Goal: Transaction & Acquisition: Purchase product/service

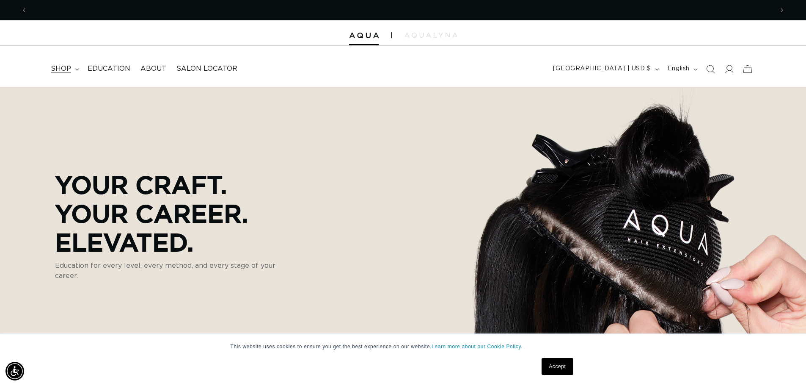
scroll to position [0, 746]
click at [61, 67] on span "shop" at bounding box center [61, 68] width 20 height 9
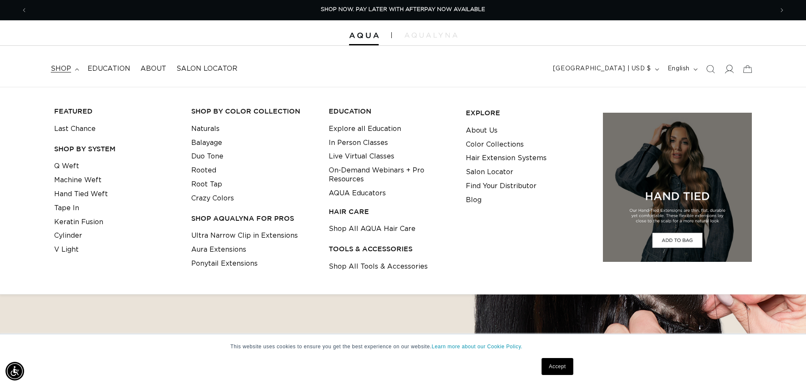
click at [731, 69] on icon at bounding box center [728, 68] width 9 height 9
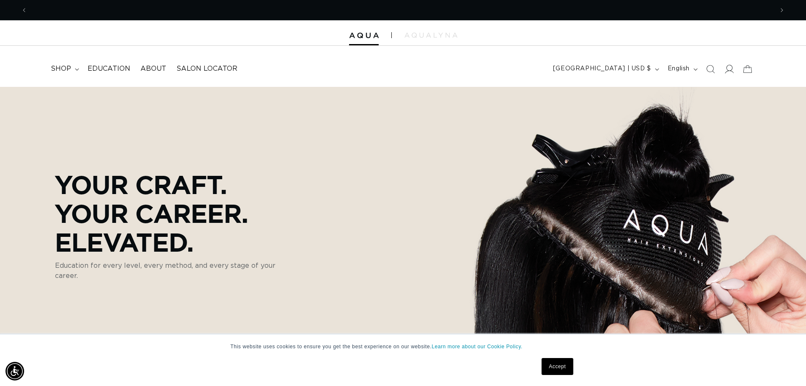
scroll to position [0, 1492]
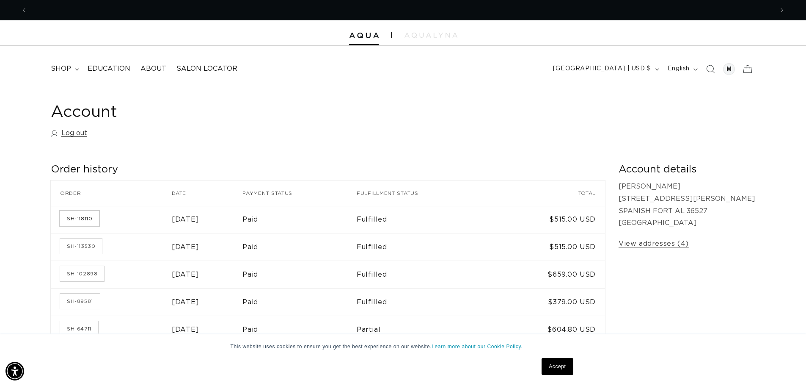
scroll to position [0, 1492]
click at [81, 218] on link "SH-118110" at bounding box center [79, 218] width 39 height 15
click at [85, 244] on link "SH-113530" at bounding box center [81, 245] width 42 height 15
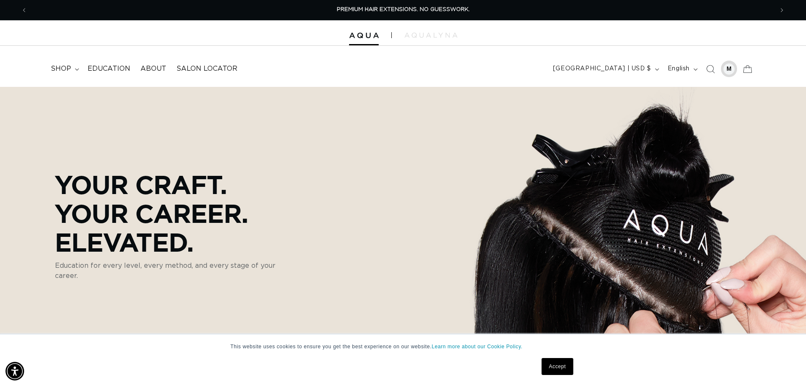
click at [728, 70] on div at bounding box center [729, 69] width 12 height 12
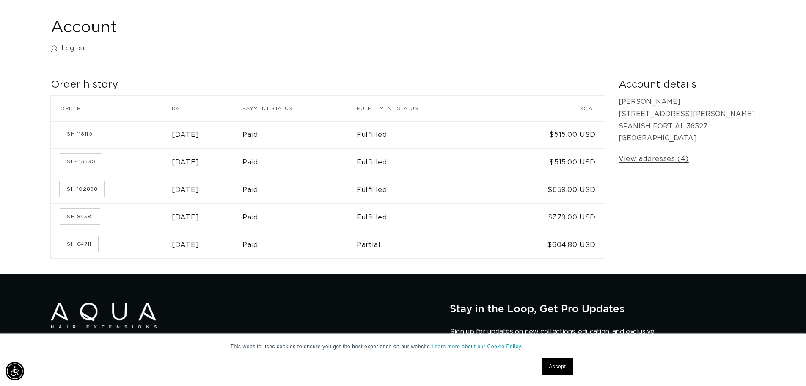
scroll to position [0, 746]
click at [91, 188] on link "SH-102898" at bounding box center [82, 188] width 44 height 15
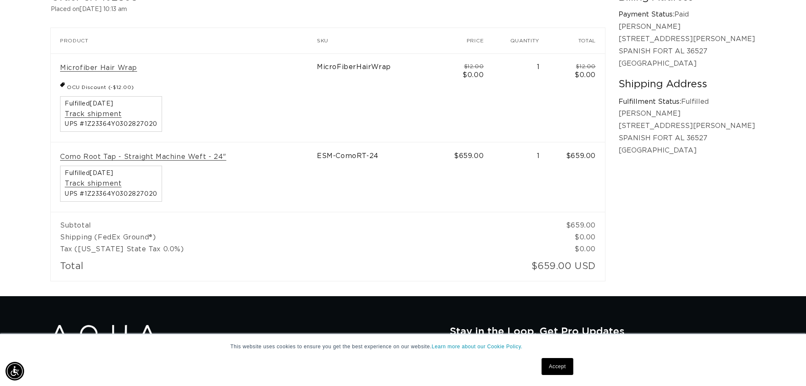
scroll to position [0, 746]
click at [189, 156] on link "Como Root Tap - Straight Machine Weft - 24"" at bounding box center [143, 156] width 166 height 9
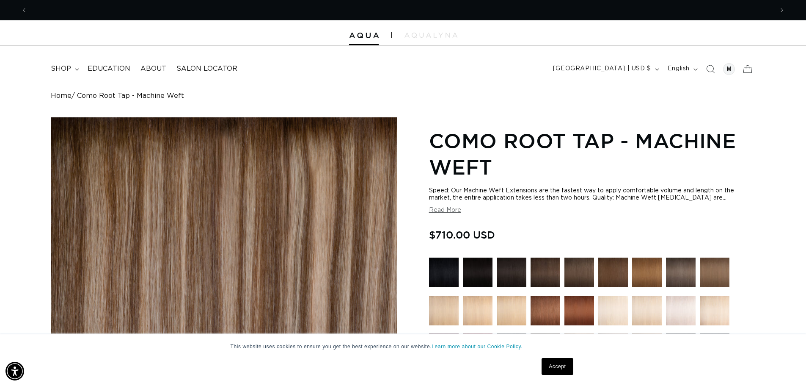
scroll to position [0, 746]
click at [362, 36] on img at bounding box center [364, 36] width 30 height 6
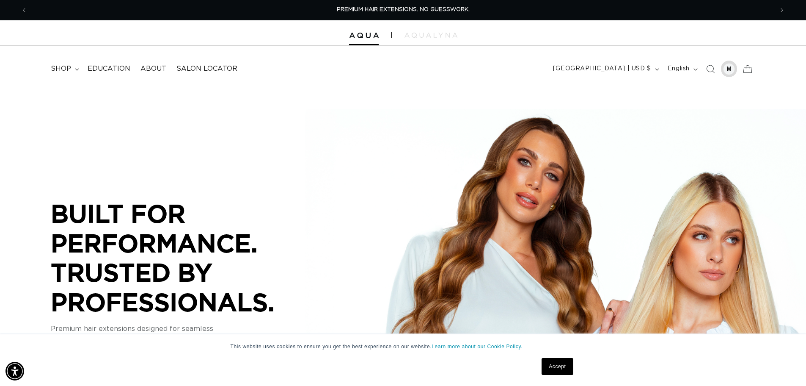
click at [727, 71] on div at bounding box center [729, 69] width 12 height 12
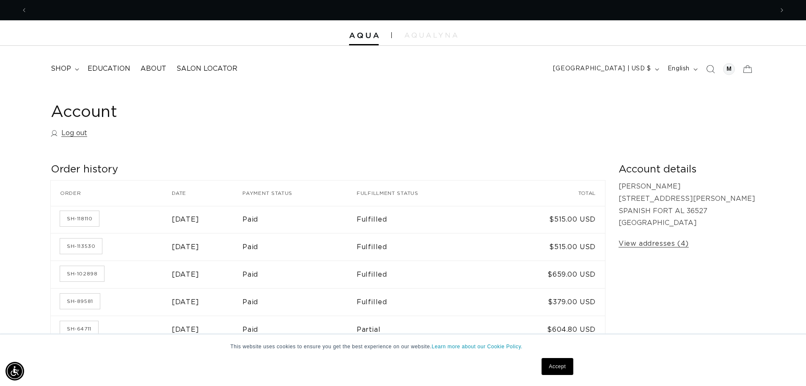
scroll to position [0, 746]
click at [63, 69] on span "shop" at bounding box center [61, 68] width 20 height 9
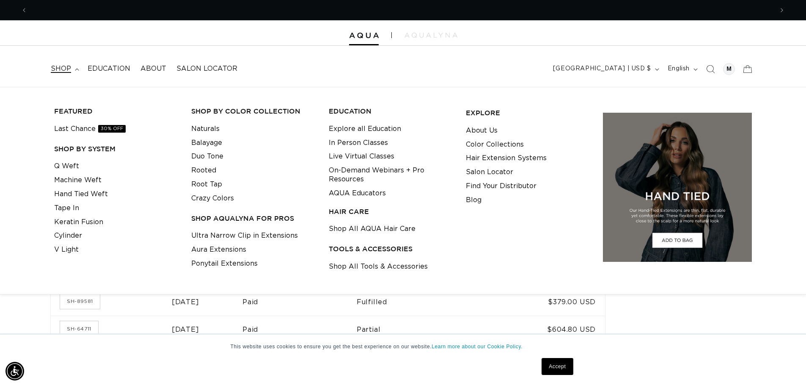
scroll to position [0, 1492]
click at [86, 177] on link "Machine Weft" at bounding box center [77, 180] width 47 height 14
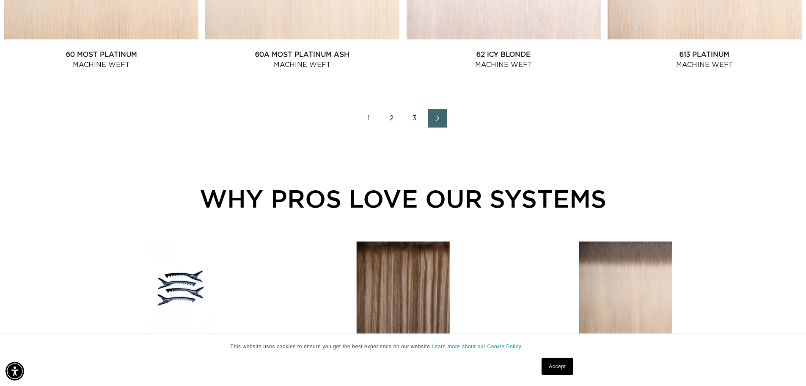
scroll to position [0, 746]
click at [438, 114] on span "Next page" at bounding box center [438, 118] width 6 height 10
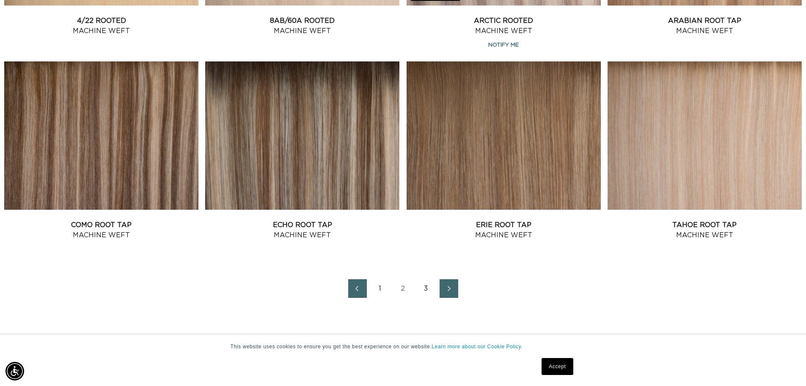
scroll to position [0, 746]
click at [445, 290] on icon "Next page" at bounding box center [449, 288] width 11 height 6
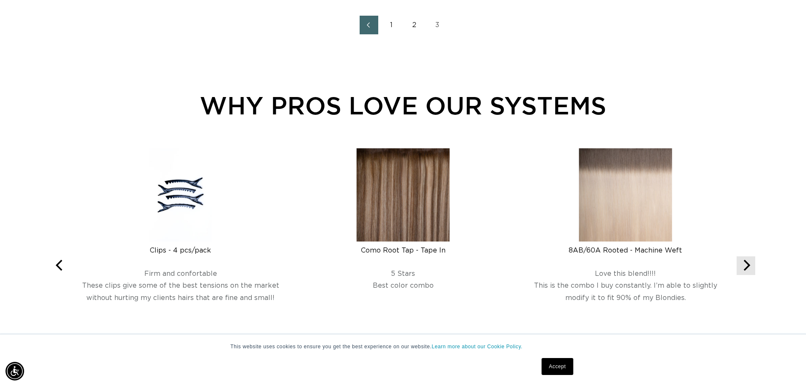
click at [748, 264] on icon "Next" at bounding box center [747, 264] width 7 height 11
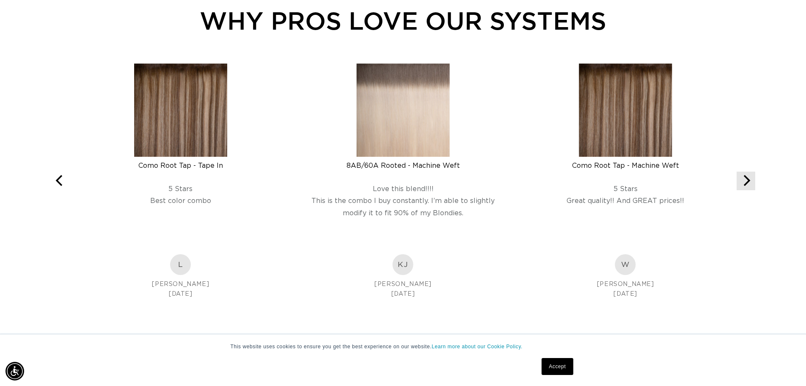
click at [748, 181] on icon "Next" at bounding box center [746, 180] width 11 height 11
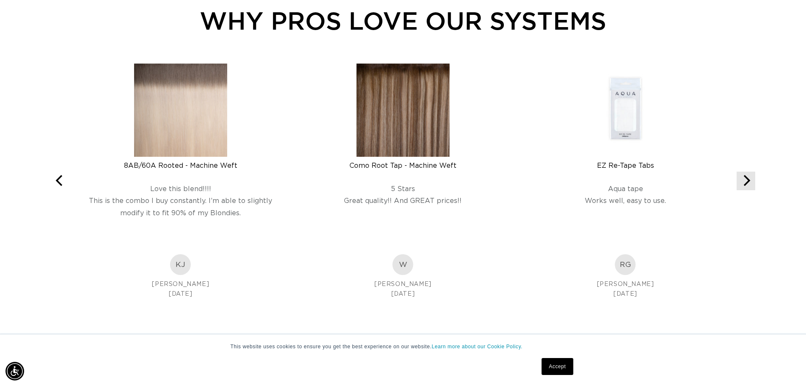
click at [748, 181] on icon "Next" at bounding box center [746, 180] width 11 height 11
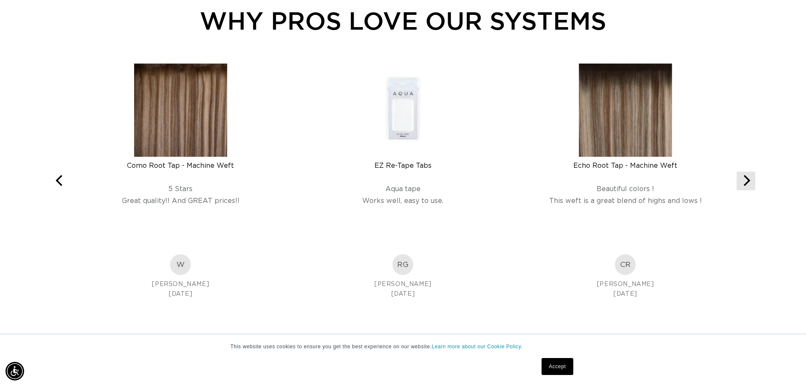
click at [748, 181] on icon "Next" at bounding box center [746, 180] width 11 height 11
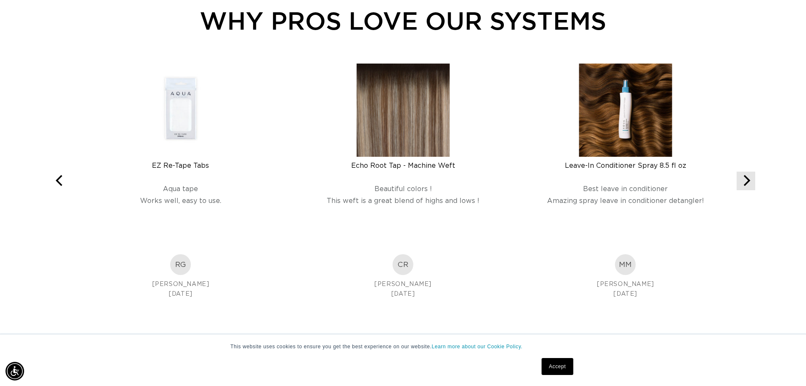
click at [748, 181] on icon "Next" at bounding box center [746, 180] width 11 height 11
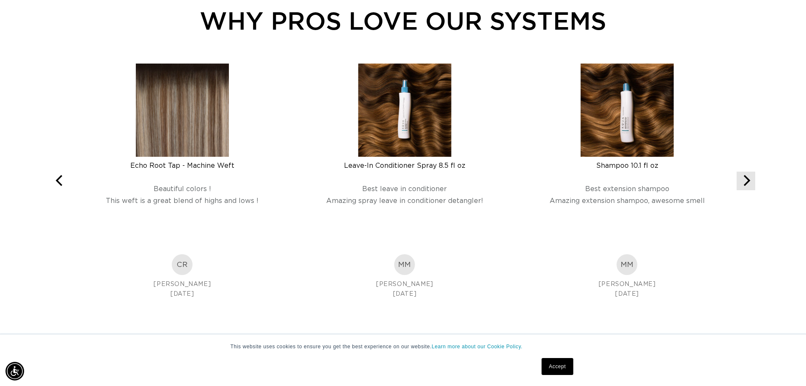
scroll to position [0, 746]
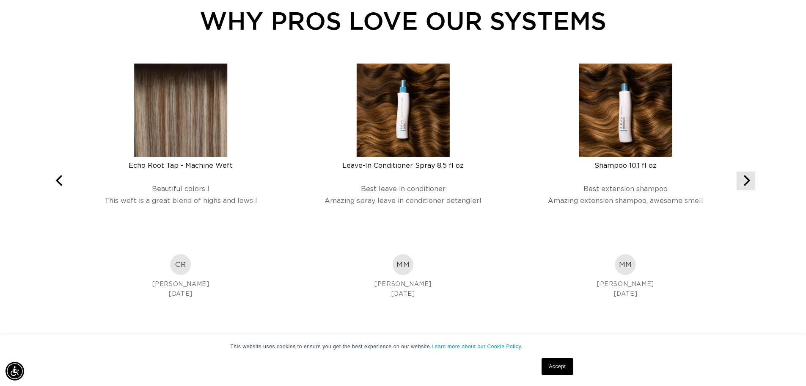
click at [748, 181] on icon "Next" at bounding box center [746, 180] width 11 height 11
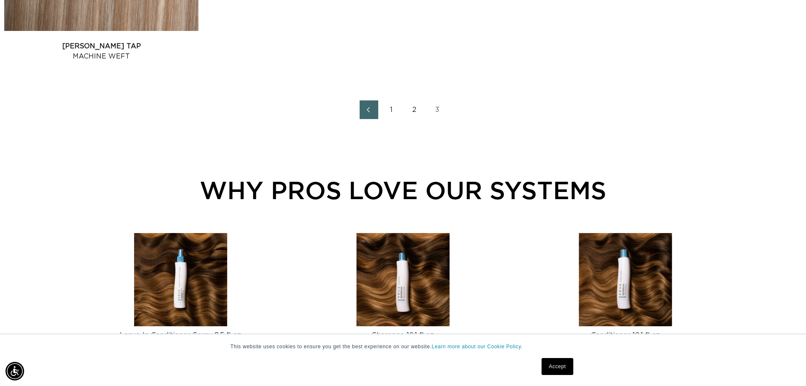
scroll to position [0, 0]
click at [391, 107] on link "1" at bounding box center [392, 109] width 19 height 19
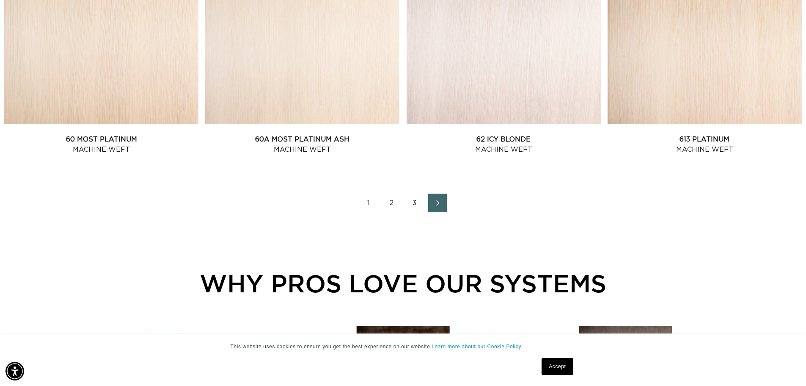
scroll to position [0, 746]
click at [392, 204] on link "2" at bounding box center [392, 202] width 19 height 19
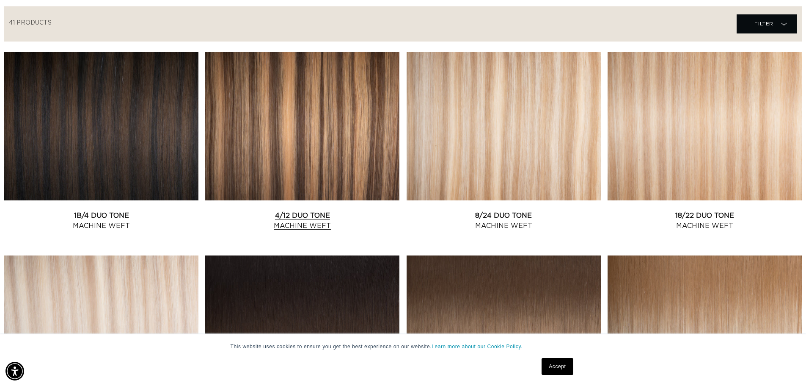
scroll to position [0, 1492]
click at [309, 217] on link "4/12 Duo Tone Machine Weft" at bounding box center [302, 220] width 194 height 20
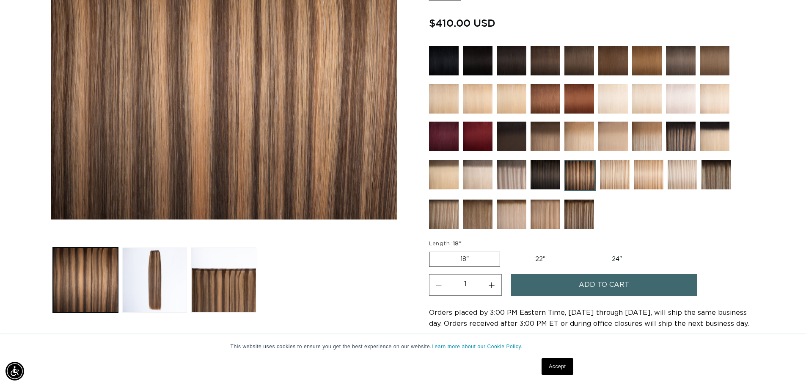
scroll to position [0, 746]
click at [616, 259] on label "24" Variant sold out or unavailable" at bounding box center [617, 259] width 72 height 14
click at [581, 250] on input "24" Variant sold out or unavailable" at bounding box center [581, 250] width 0 height 0
radio input "true"
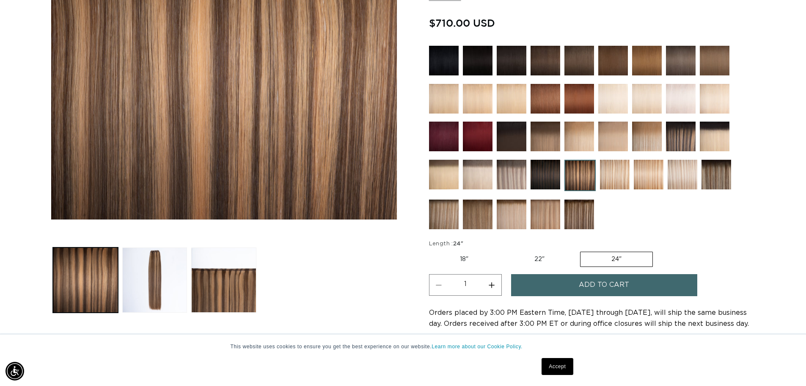
click at [581, 215] on img at bounding box center [580, 214] width 30 height 30
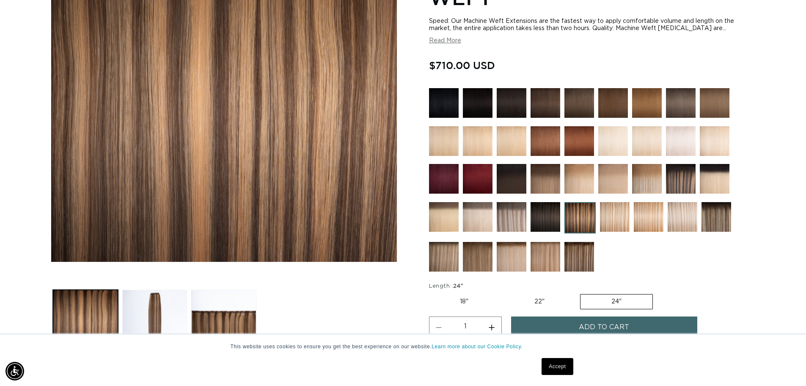
scroll to position [0, 0]
click at [678, 177] on img at bounding box center [681, 179] width 30 height 30
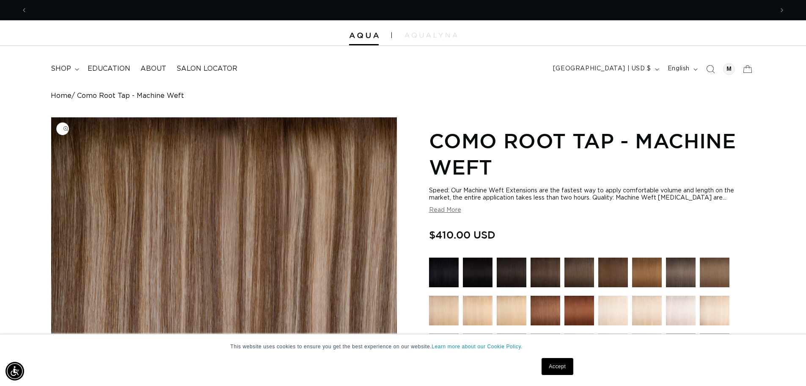
scroll to position [0, 746]
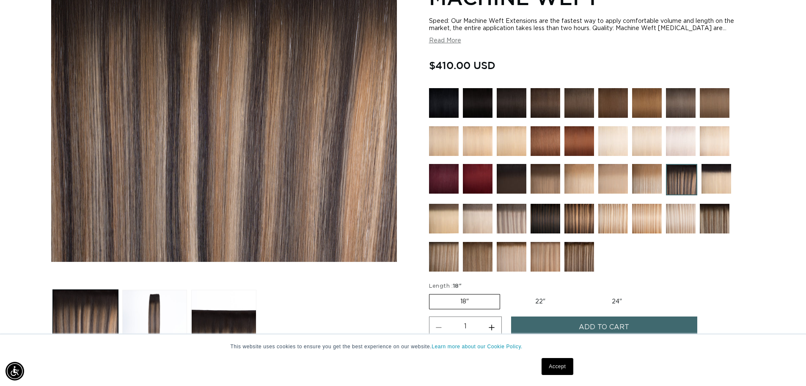
click at [709, 222] on img at bounding box center [715, 219] width 30 height 30
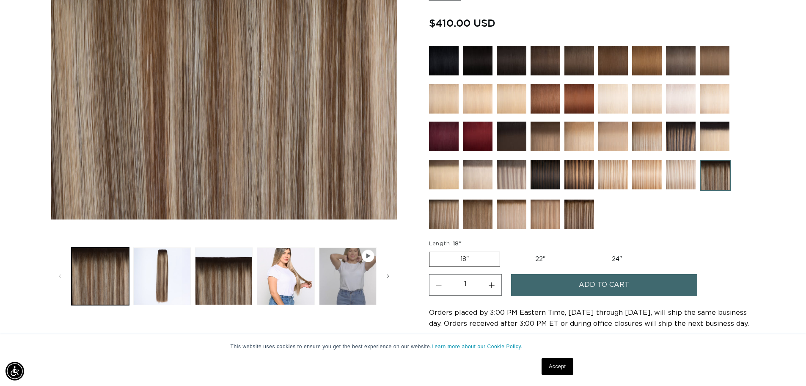
scroll to position [0, 746]
click at [578, 172] on img at bounding box center [580, 175] width 30 height 30
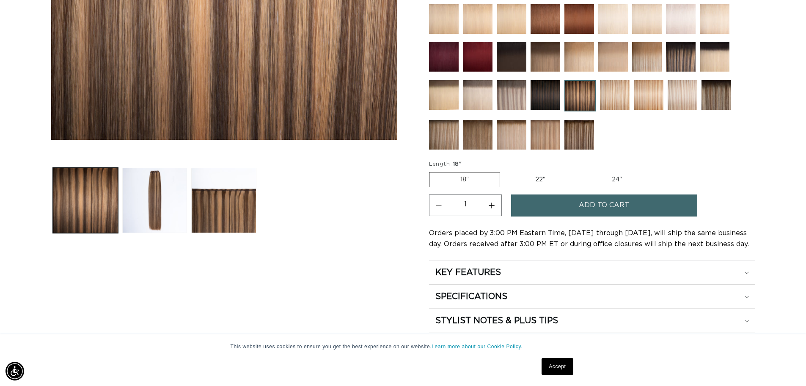
scroll to position [296, 0]
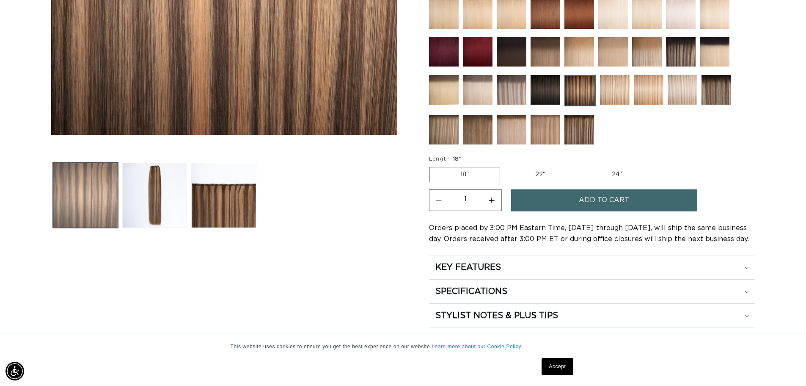
click at [84, 216] on button "Load image 1 in gallery view" at bounding box center [85, 195] width 65 height 65
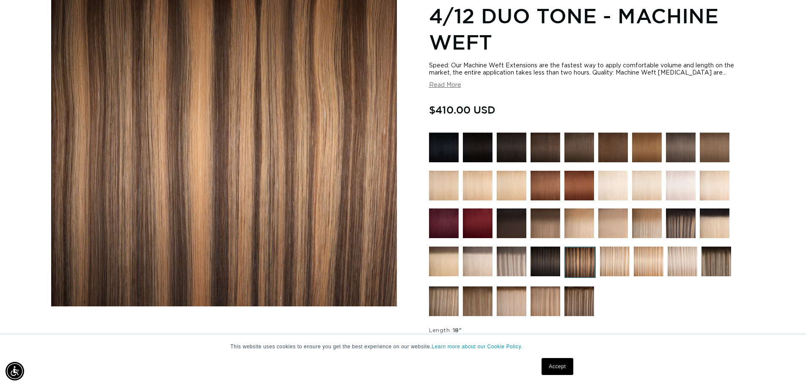
scroll to position [0, 1492]
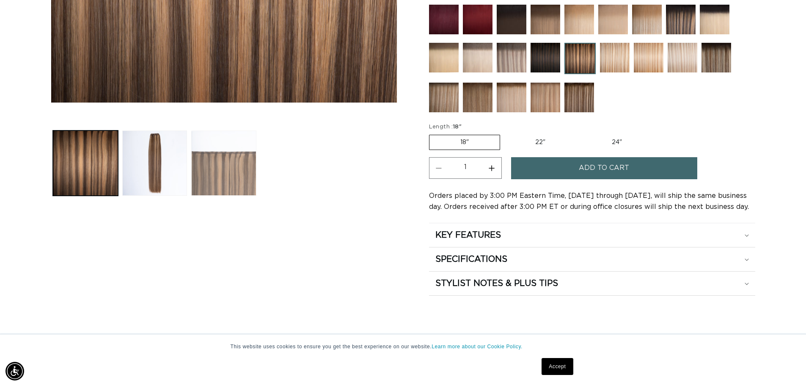
click at [227, 185] on button "Load image 3 in gallery view" at bounding box center [223, 162] width 65 height 65
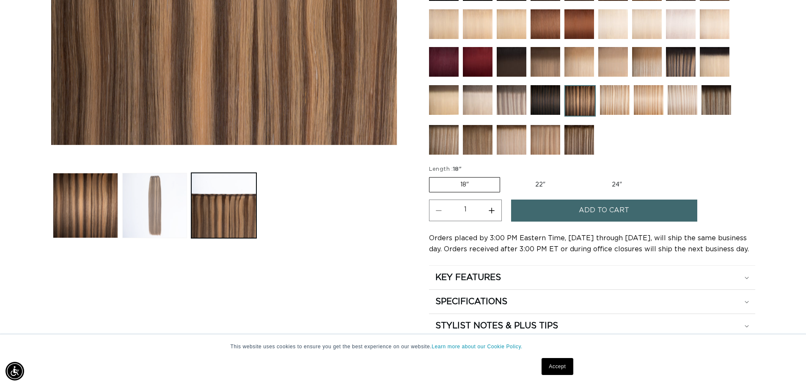
click at [153, 203] on button "Load image 2 in gallery view" at bounding box center [154, 205] width 65 height 65
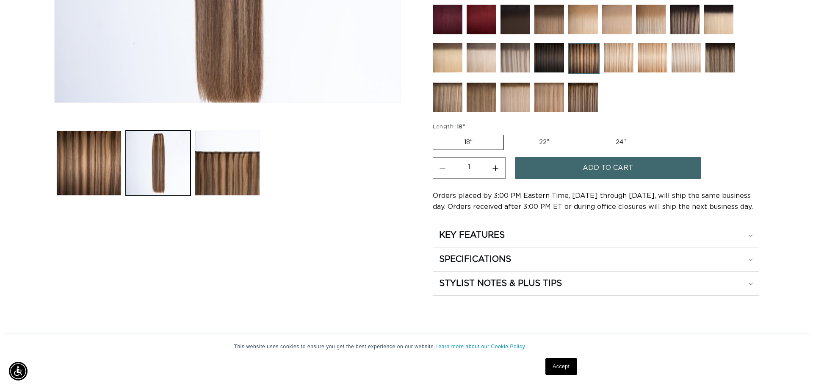
scroll to position [0, 746]
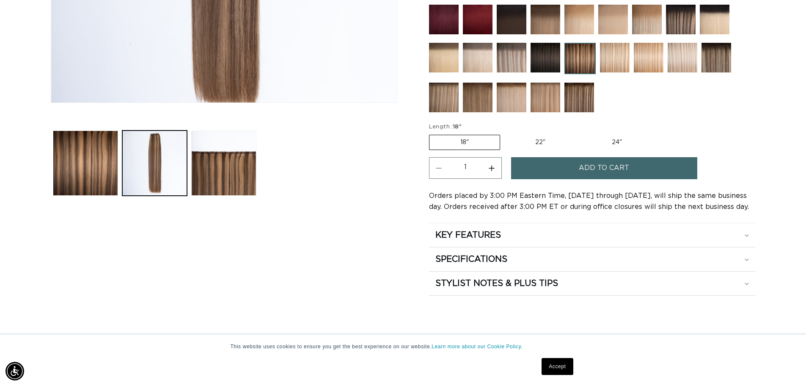
click at [579, 169] on button "Add to cart" at bounding box center [604, 168] width 186 height 22
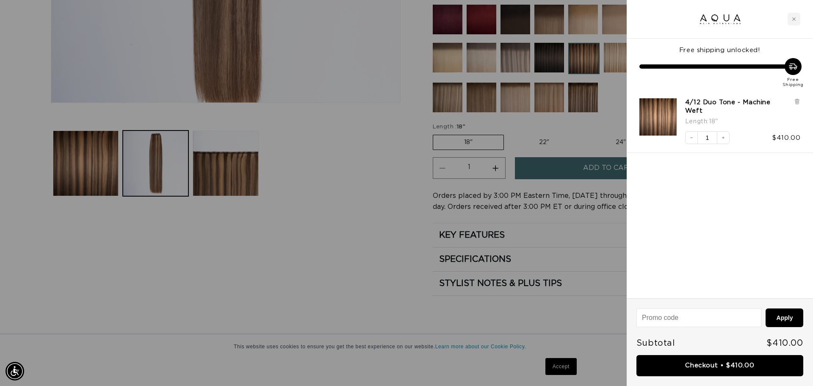
scroll to position [0, 1505]
click at [676, 318] on input at bounding box center [698, 317] width 124 height 18
type input "checkmate15"
click at [789, 317] on button "Apply" at bounding box center [784, 317] width 38 height 19
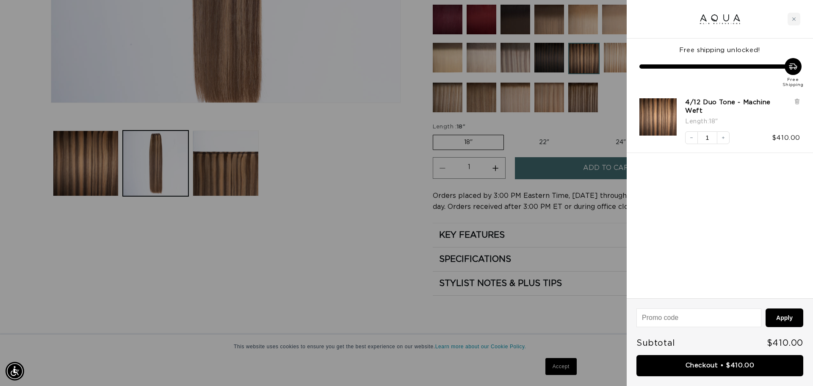
click at [688, 316] on input at bounding box center [698, 317] width 124 height 18
type input "CHECKMATE15"
click at [788, 319] on button "Apply" at bounding box center [784, 317] width 38 height 19
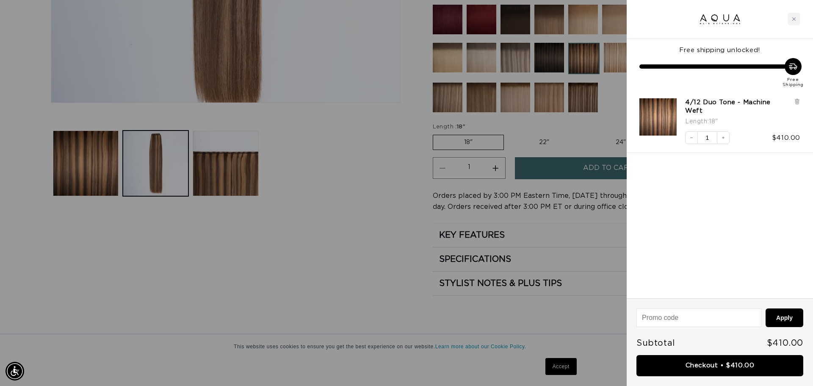
click at [699, 318] on input at bounding box center [698, 317] width 124 height 18
type input "WELCOMEAQUA"
click at [774, 314] on button "Apply" at bounding box center [784, 317] width 38 height 19
click at [647, 302] on input at bounding box center [698, 301] width 124 height 18
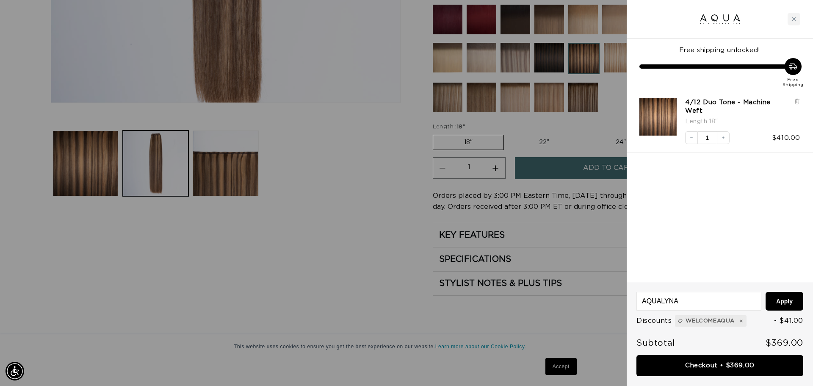
scroll to position [0, 1505]
click at [647, 302] on input "AQUALYNA" at bounding box center [698, 301] width 124 height 18
click at [679, 302] on input "AQUALYNA" at bounding box center [698, 301] width 124 height 18
type input "AQUALYNA/PRODISCOUNT"
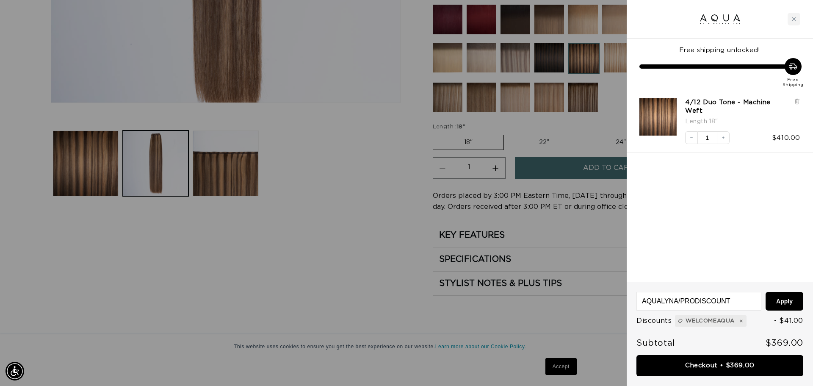
click at [765, 292] on button "Apply" at bounding box center [784, 301] width 38 height 19
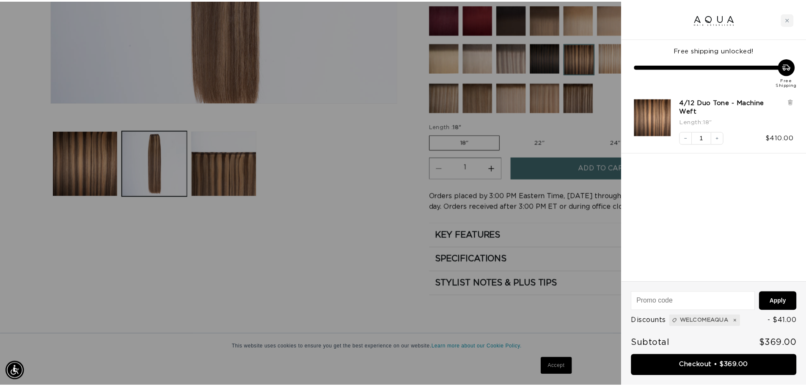
scroll to position [0, 1505]
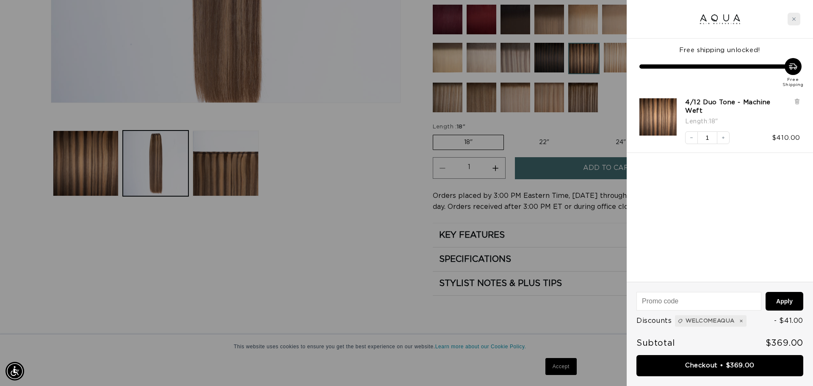
click at [792, 18] on icon "Close cart" at bounding box center [793, 19] width 4 height 4
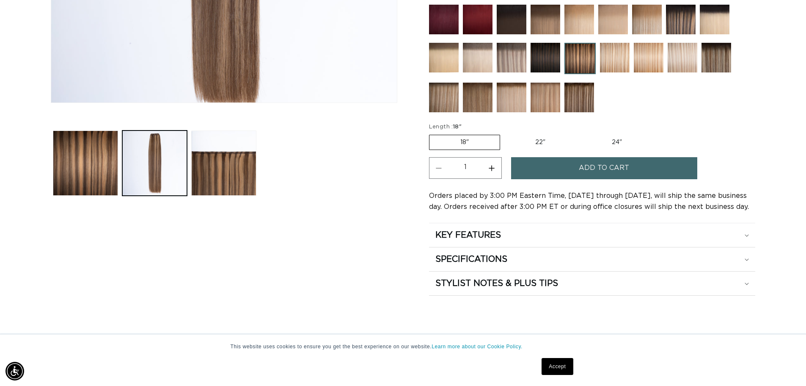
scroll to position [0, 0]
click at [613, 142] on label "24" Variant sold out or unavailable" at bounding box center [617, 142] width 72 height 14
click at [581, 133] on input "24" Variant sold out or unavailable" at bounding box center [581, 133] width 0 height 0
radio input "true"
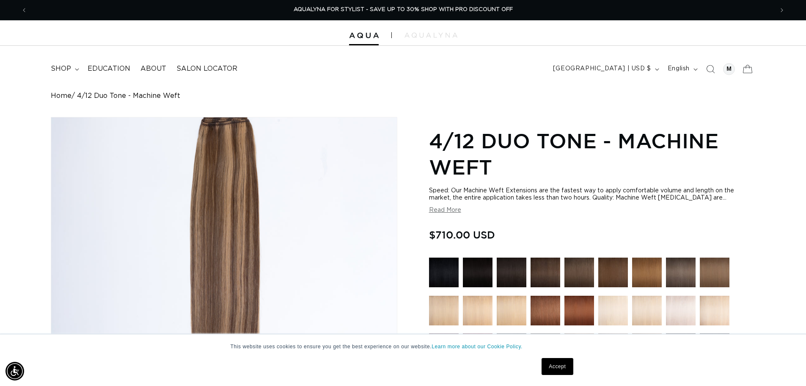
click at [747, 70] on icon at bounding box center [748, 69] width 20 height 20
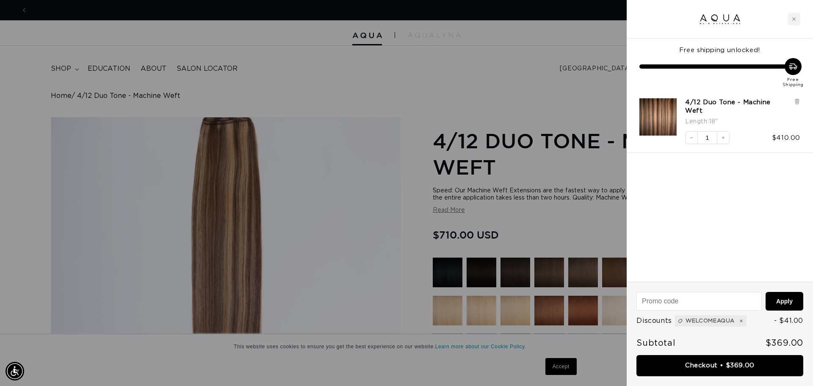
scroll to position [0, 1505]
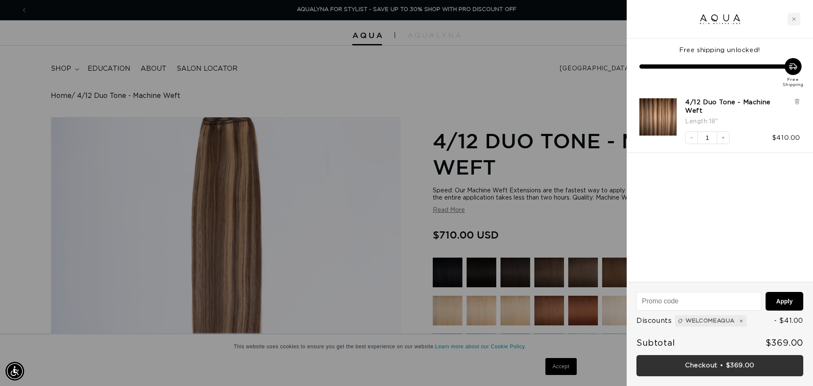
click at [688, 370] on link "Checkout • $369.00" at bounding box center [719, 366] width 167 height 22
click at [59, 67] on div at bounding box center [406, 193] width 813 height 386
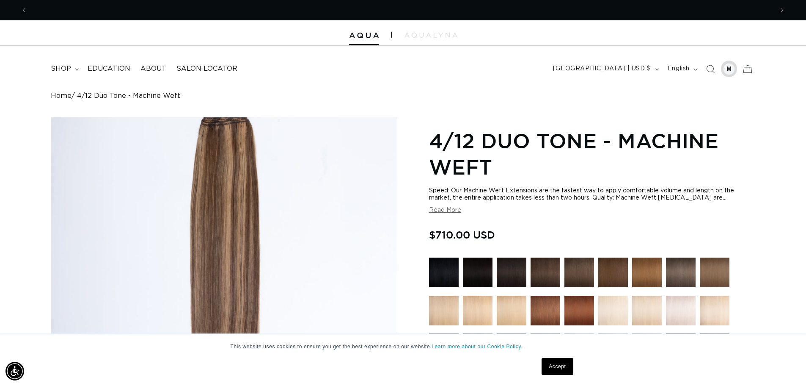
scroll to position [0, 0]
click at [734, 69] on div at bounding box center [729, 69] width 12 height 12
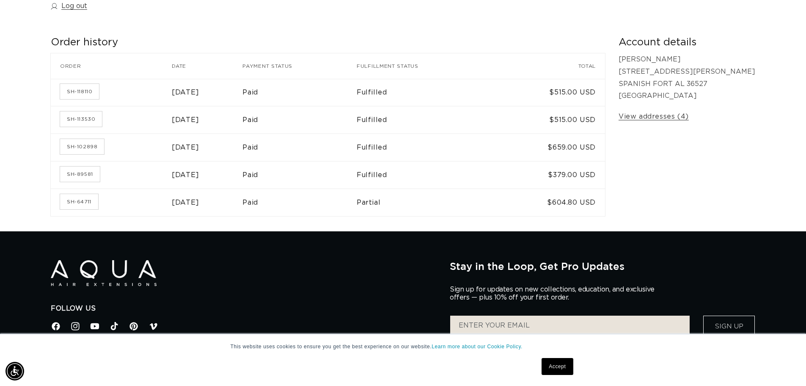
scroll to position [0, 746]
click at [85, 147] on link "SH-102898" at bounding box center [82, 146] width 44 height 15
click at [86, 202] on link "SH-64711" at bounding box center [79, 201] width 38 height 15
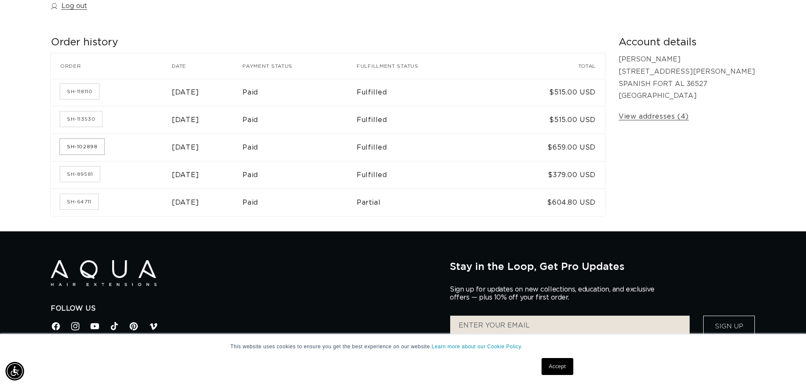
click at [94, 146] on link "SH-102898" at bounding box center [82, 146] width 44 height 15
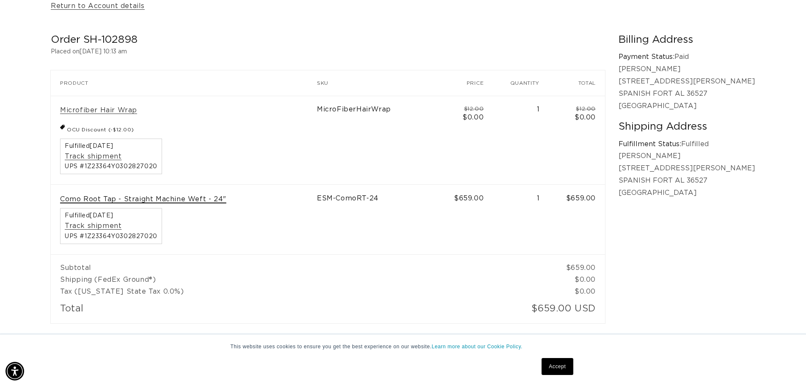
click at [177, 199] on link "Como Root Tap - Straight Machine Weft - 24"" at bounding box center [143, 199] width 166 height 9
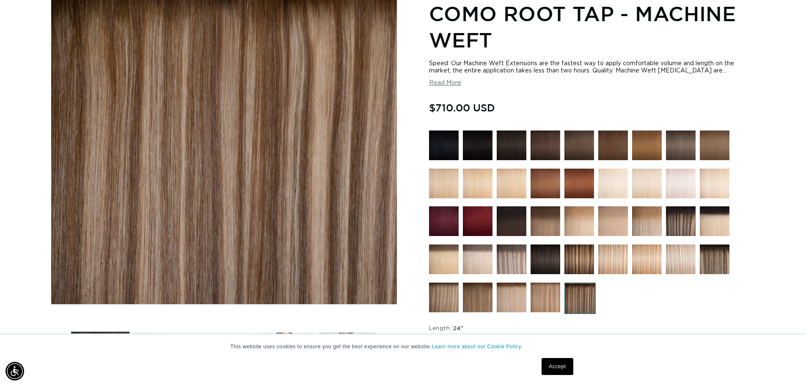
scroll to position [0, 1492]
click at [584, 304] on img at bounding box center [580, 297] width 31 height 31
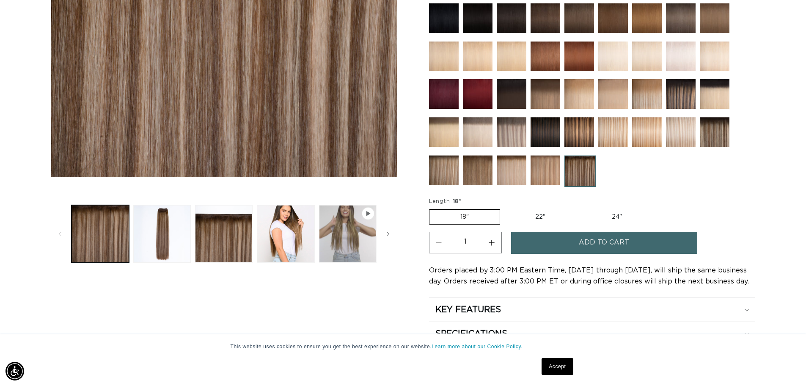
scroll to position [0, 1492]
click at [583, 131] on img at bounding box center [580, 132] width 30 height 30
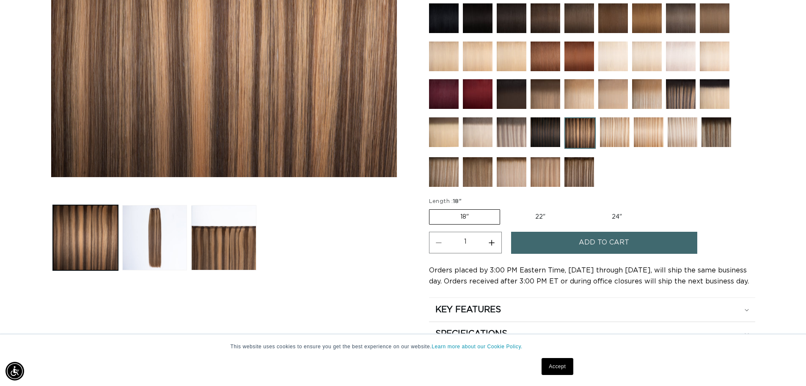
click at [581, 171] on img at bounding box center [580, 172] width 30 height 30
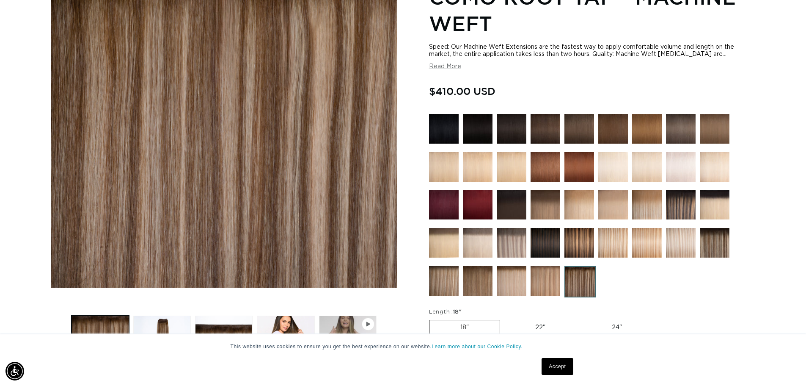
scroll to position [169, 0]
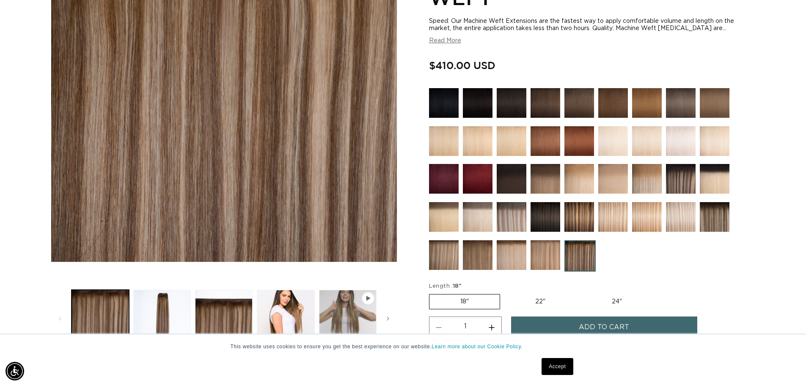
click at [712, 222] on img at bounding box center [715, 217] width 30 height 30
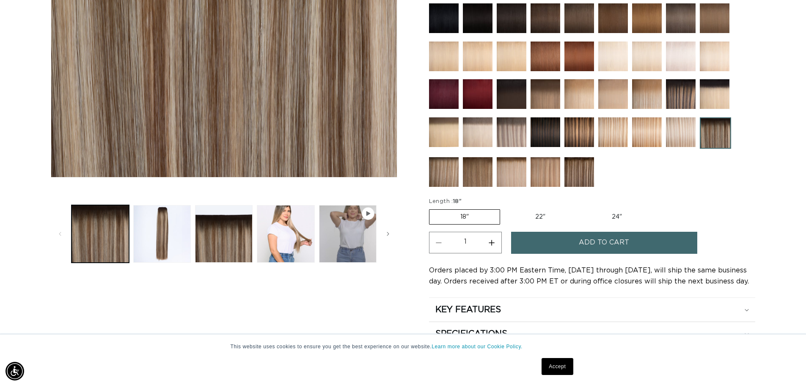
scroll to position [0, 746]
click at [683, 99] on img at bounding box center [681, 94] width 30 height 30
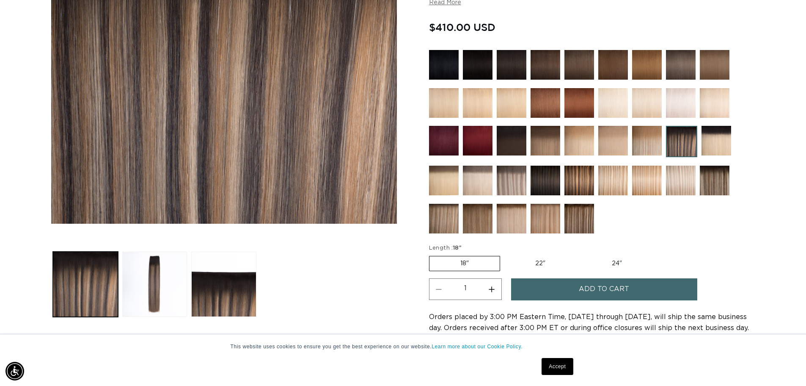
scroll to position [0, 1492]
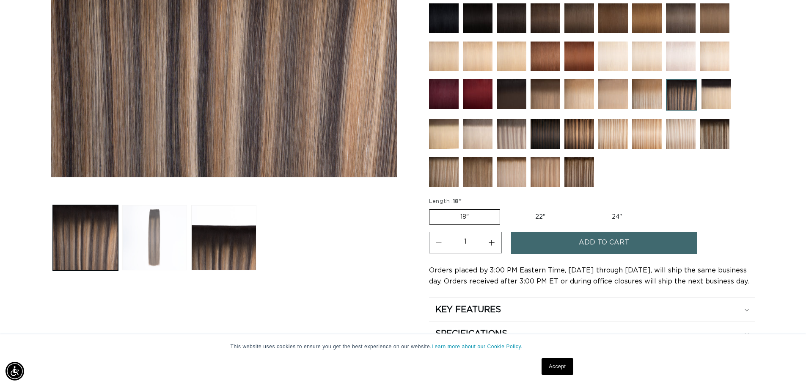
click at [155, 215] on button "Load image 2 in gallery view" at bounding box center [154, 237] width 65 height 65
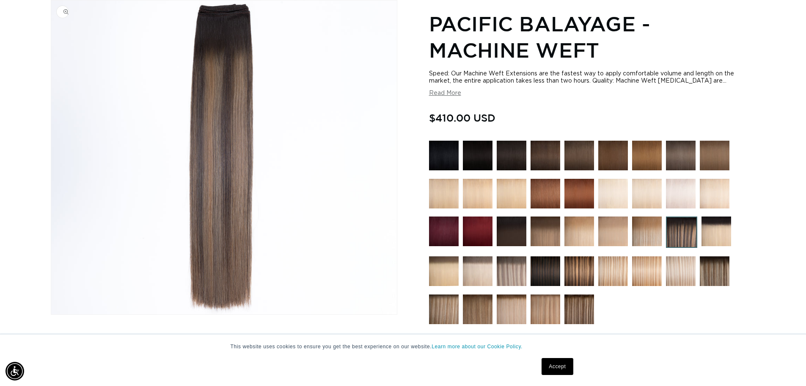
click at [242, 234] on img "Gallery Viewer" at bounding box center [224, 157] width 346 height 314
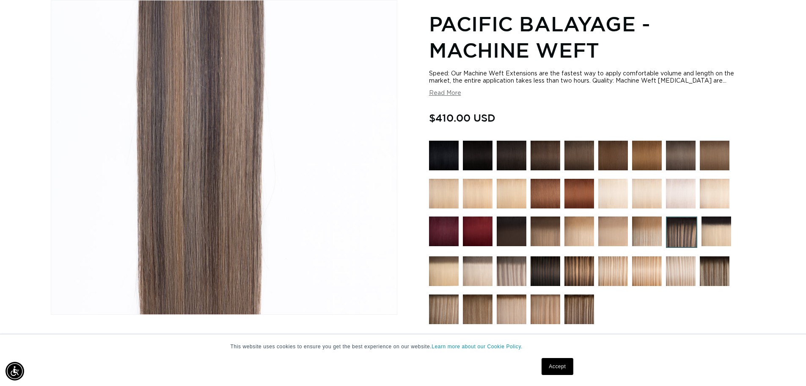
scroll to position [0, 0]
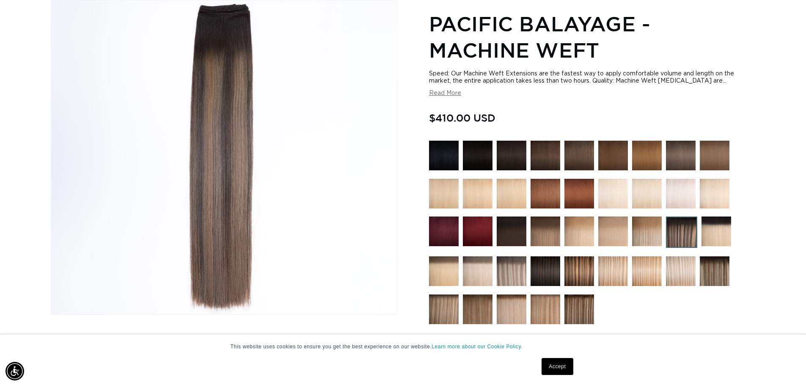
click at [679, 233] on img at bounding box center [681, 231] width 31 height 31
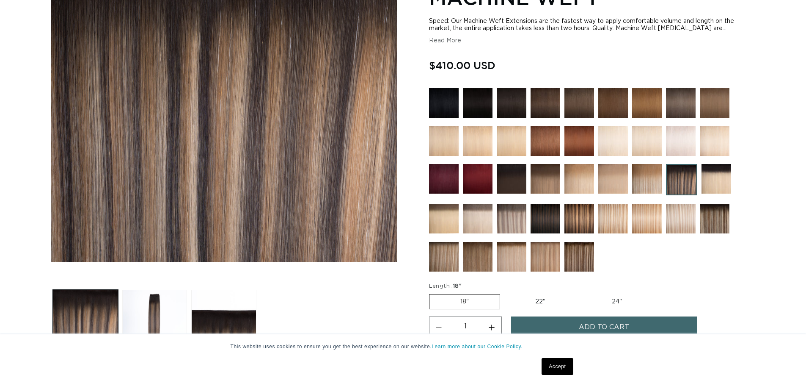
scroll to position [254, 0]
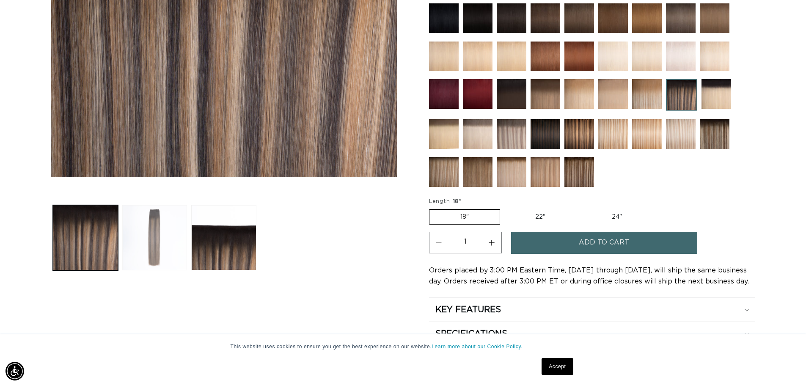
click at [153, 244] on button "Load image 2 in gallery view" at bounding box center [154, 237] width 65 height 65
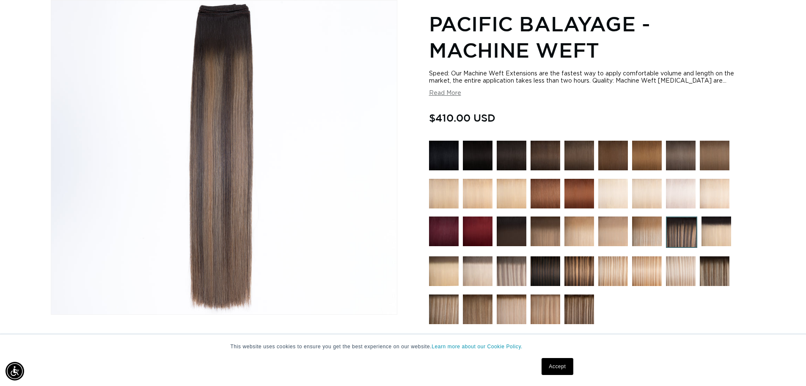
scroll to position [0, 1492]
click at [578, 272] on img at bounding box center [580, 271] width 30 height 30
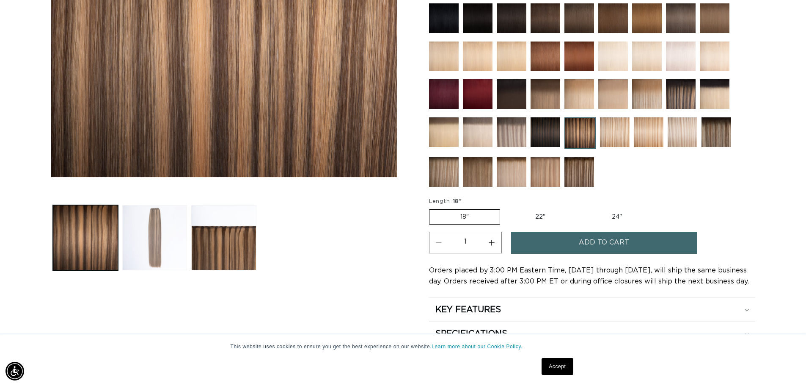
drag, startPoint x: 157, startPoint y: 258, endPoint x: 178, endPoint y: 260, distance: 20.5
click at [157, 257] on button "Load image 2 in gallery view" at bounding box center [154, 237] width 65 height 65
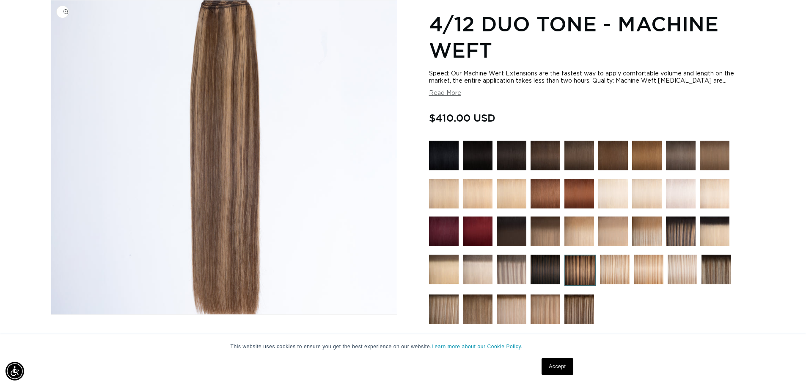
scroll to position [0, 1492]
click at [683, 231] on img at bounding box center [681, 231] width 30 height 30
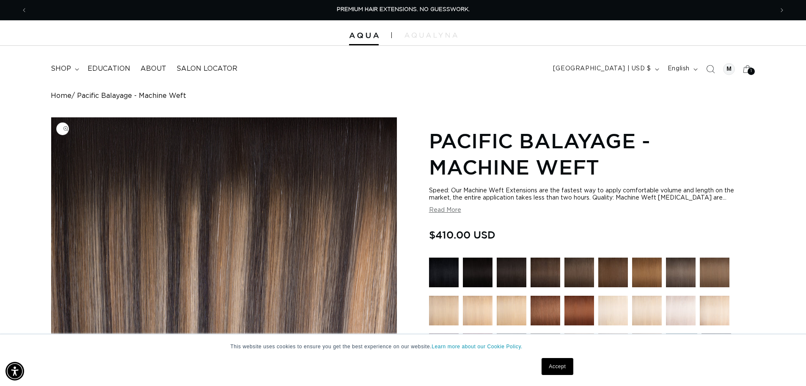
click at [228, 310] on img "Gallery Viewer" at bounding box center [224, 274] width 346 height 314
click at [475, 76] on header "FEATURED Last Chance SHOP BY SYSTEM Q Weft Hand Tied Weft Machine Weft Tape In …" at bounding box center [403, 66] width 806 height 41
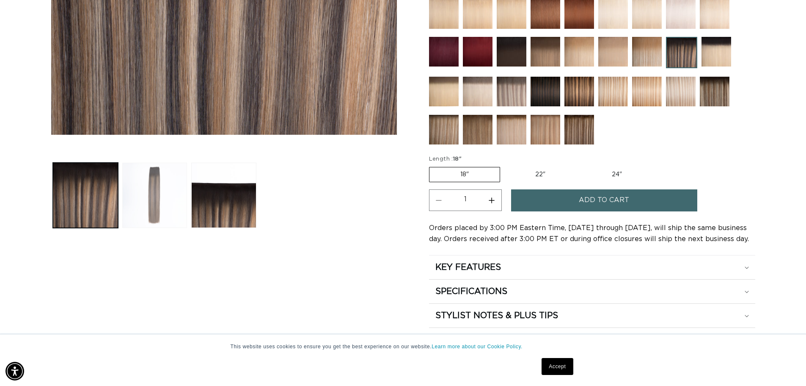
click at [154, 201] on button "Load image 2 in gallery view" at bounding box center [154, 195] width 65 height 65
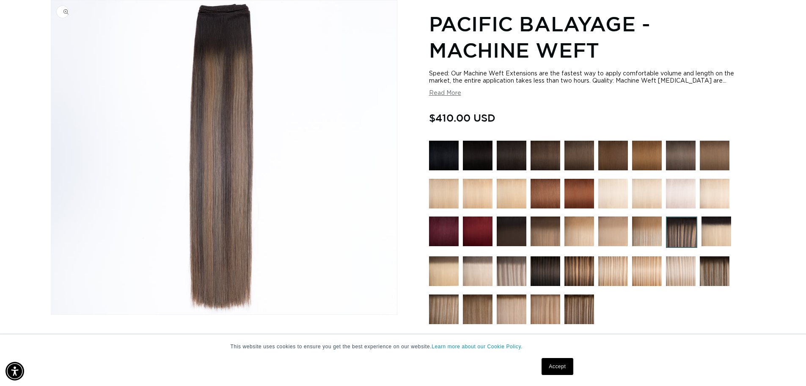
scroll to position [0, 746]
click at [215, 197] on img "Gallery Viewer" at bounding box center [224, 157] width 346 height 314
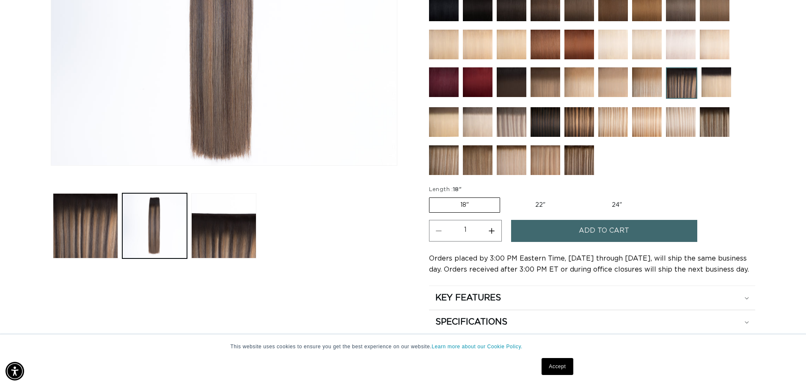
scroll to position [286, 0]
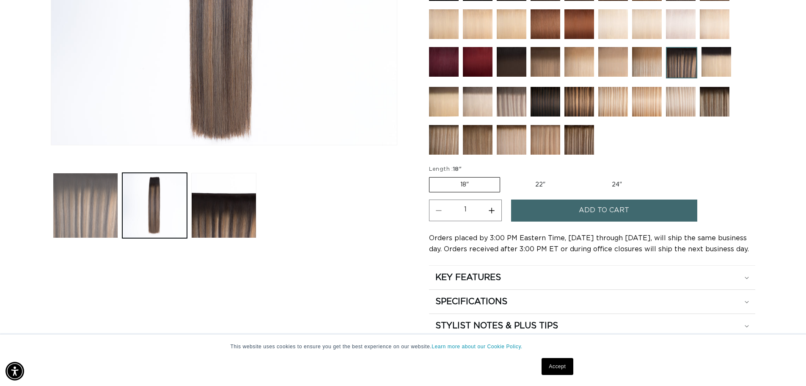
click at [79, 204] on button "Load image 1 in gallery view" at bounding box center [85, 205] width 65 height 65
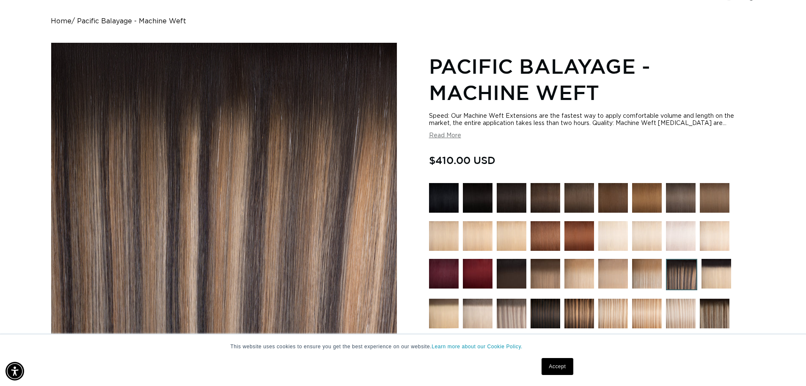
scroll to position [0, 1492]
click at [578, 311] on img at bounding box center [580, 313] width 30 height 30
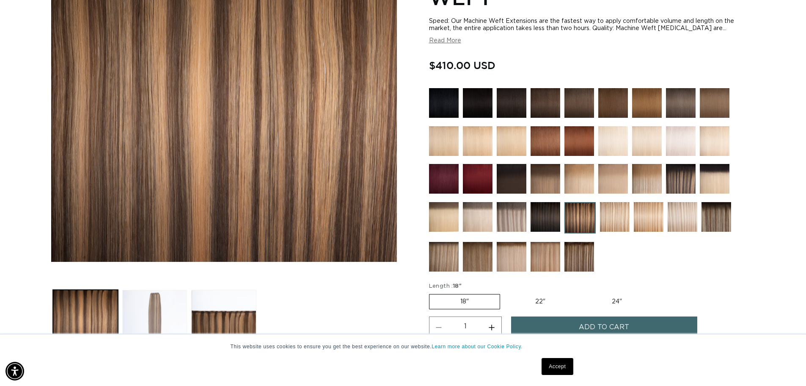
scroll to position [0, 746]
click at [684, 176] on img at bounding box center [681, 179] width 30 height 30
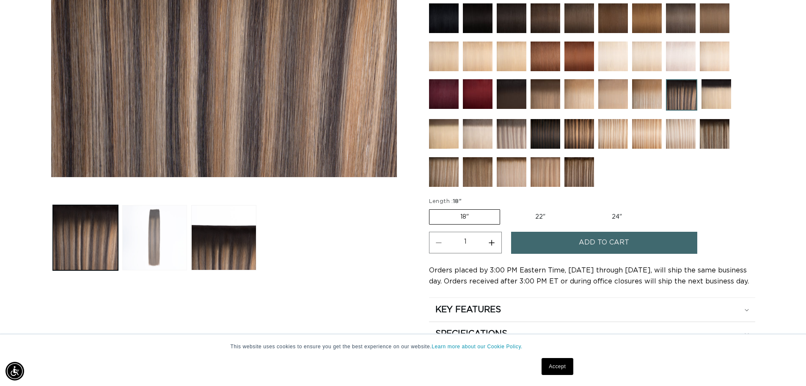
click at [154, 228] on button "Load image 2 in gallery view" at bounding box center [154, 237] width 65 height 65
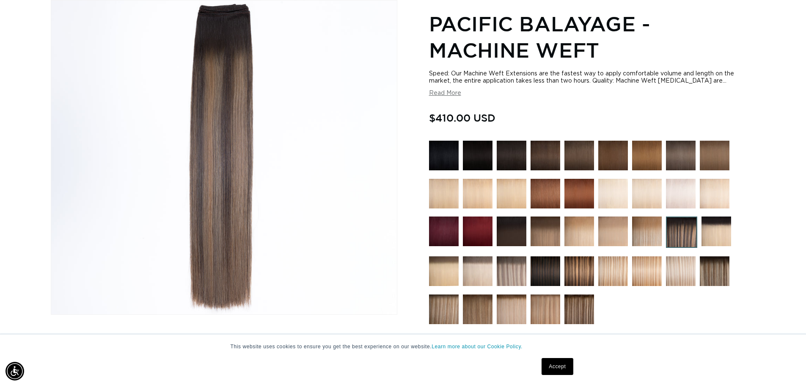
scroll to position [0, 1492]
click at [680, 229] on img at bounding box center [681, 231] width 31 height 31
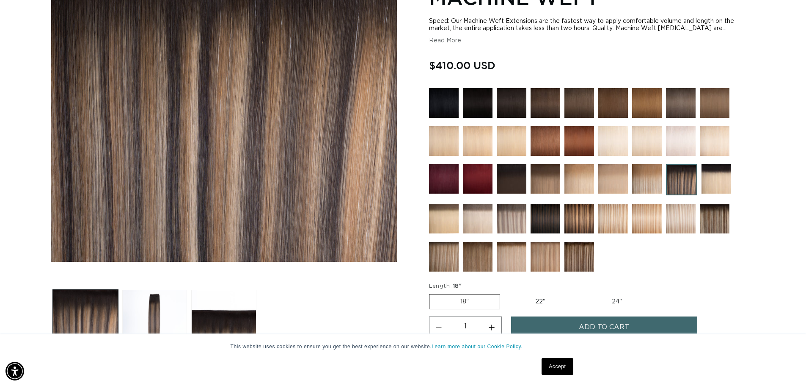
scroll to position [0, 746]
click at [578, 217] on img at bounding box center [580, 219] width 30 height 30
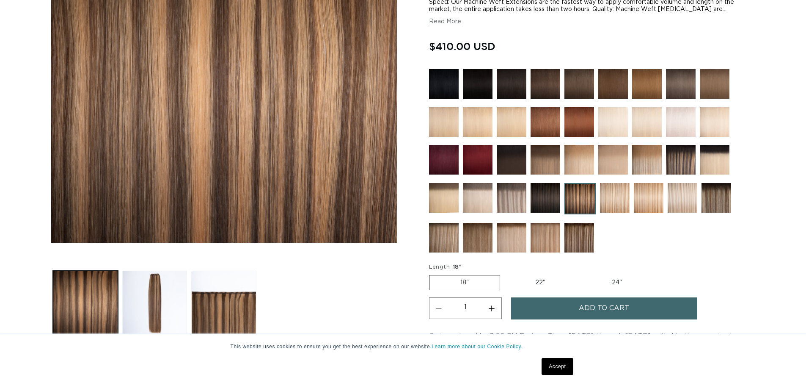
scroll to position [212, 0]
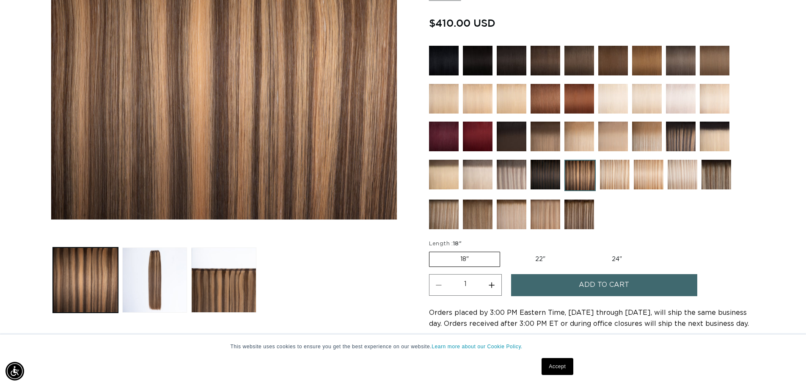
click at [706, 180] on img at bounding box center [717, 175] width 30 height 30
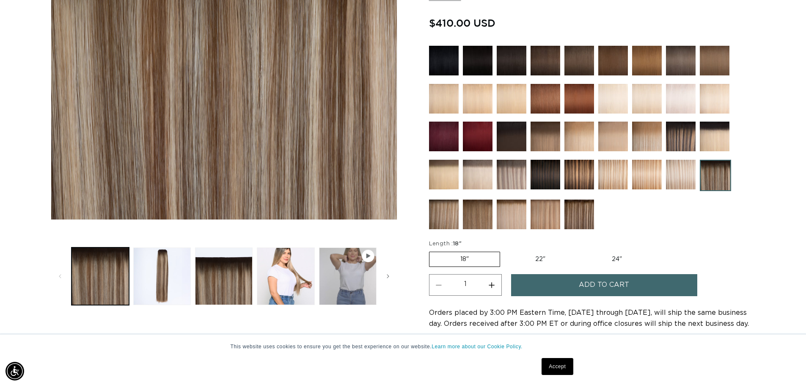
scroll to position [0, 1492]
click at [678, 138] on img at bounding box center [681, 136] width 30 height 30
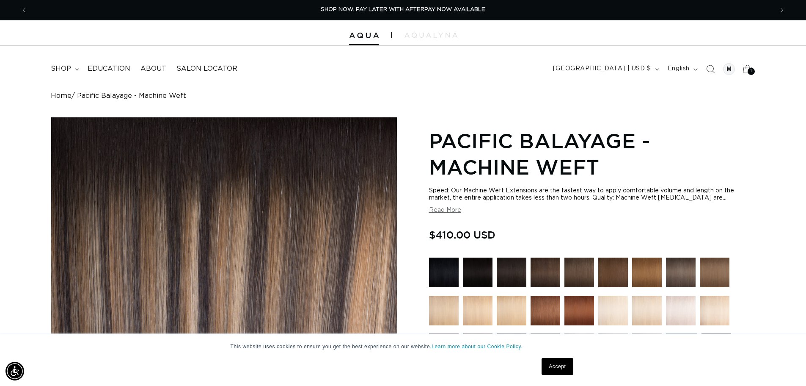
click at [746, 67] on icon at bounding box center [748, 69] width 20 height 20
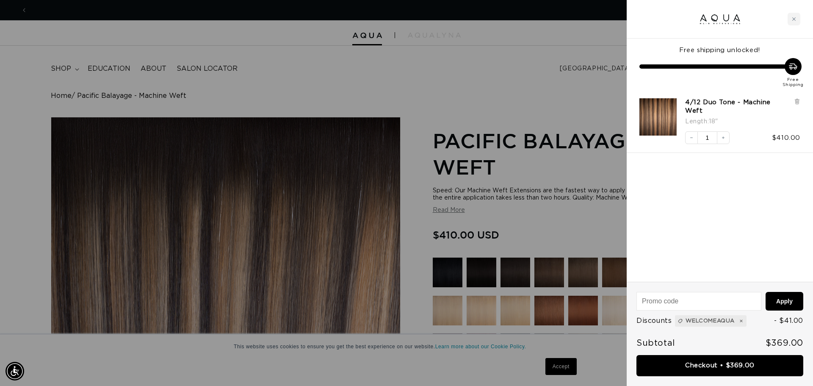
scroll to position [0, 1505]
click at [796, 100] on icon at bounding box center [797, 101] width 2 height 4
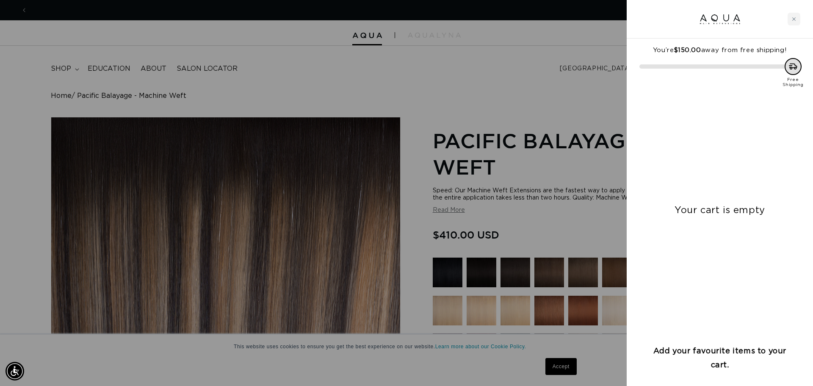
scroll to position [0, 0]
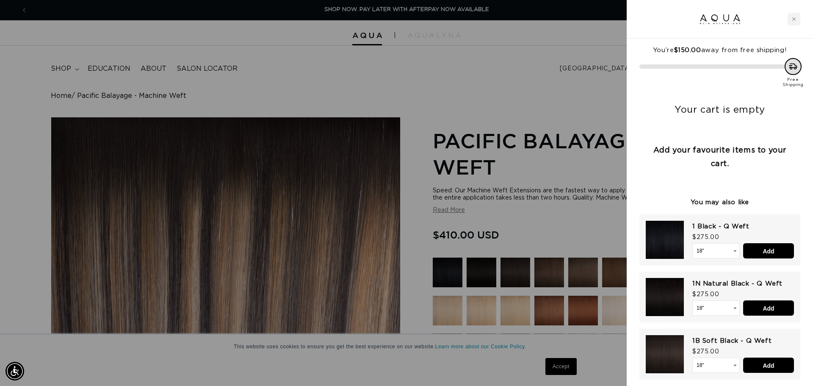
click at [489, 82] on div at bounding box center [406, 193] width 813 height 386
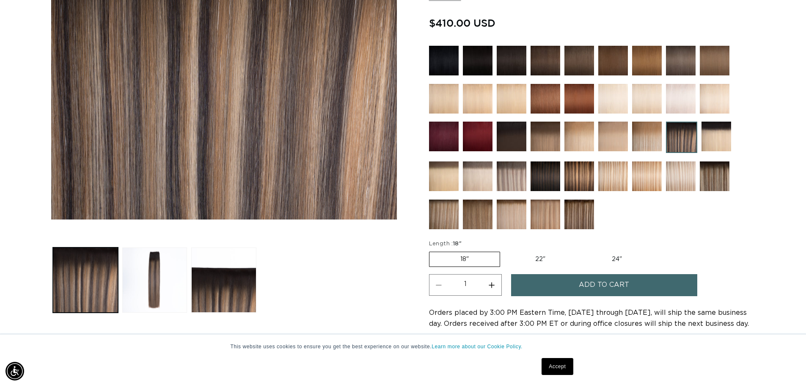
scroll to position [0, 1492]
click at [611, 256] on label "24" Variant sold out or unavailable" at bounding box center [617, 259] width 72 height 14
click at [581, 250] on input "24" Variant sold out or unavailable" at bounding box center [581, 250] width 0 height 0
radio input "true"
click at [682, 141] on img at bounding box center [681, 136] width 31 height 31
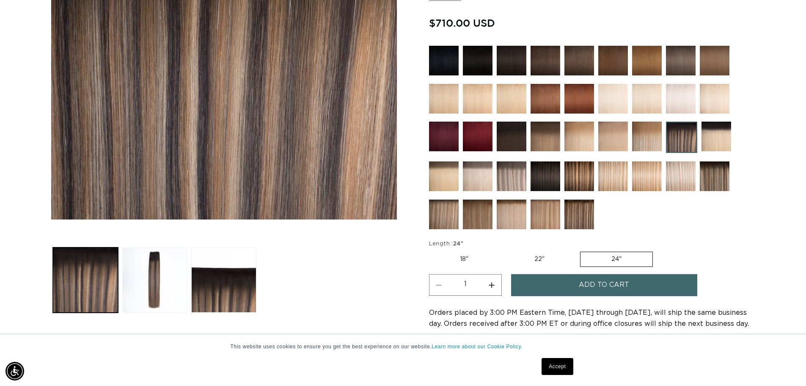
scroll to position [0, 746]
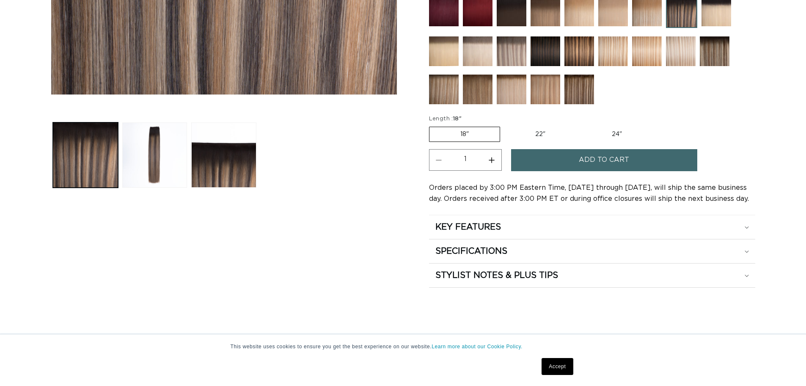
scroll to position [339, 0]
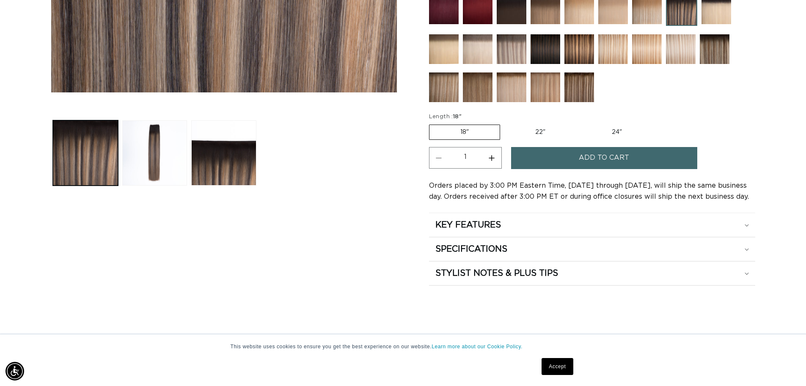
click at [615, 133] on label "24" Variant sold out or unavailable" at bounding box center [617, 132] width 72 height 14
click at [581, 123] on input "24" Variant sold out or unavailable" at bounding box center [581, 123] width 0 height 0
radio input "true"
click at [618, 153] on span "Add to cart" at bounding box center [604, 158] width 50 height 22
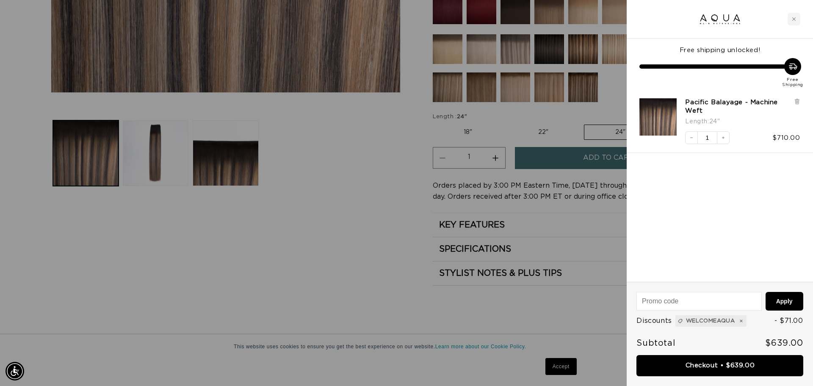
scroll to position [0, 1505]
click at [733, 121] on div "Length : 24"" at bounding box center [739, 121] width 109 height 12
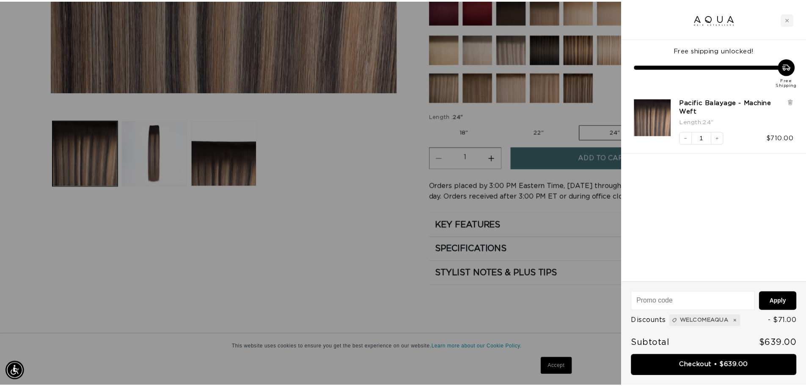
scroll to position [0, 0]
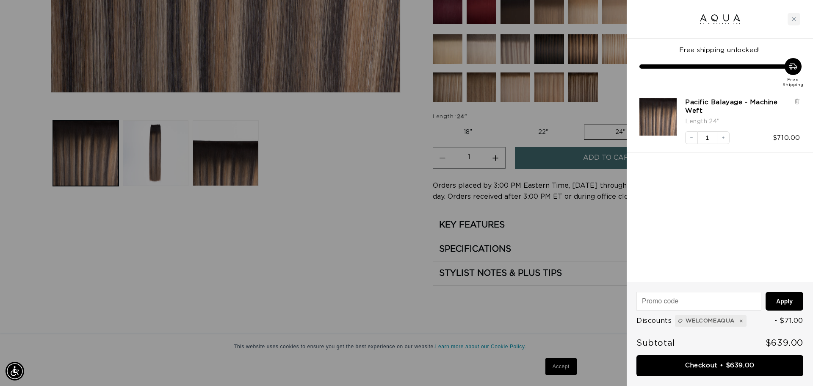
click at [379, 302] on div at bounding box center [406, 193] width 813 height 386
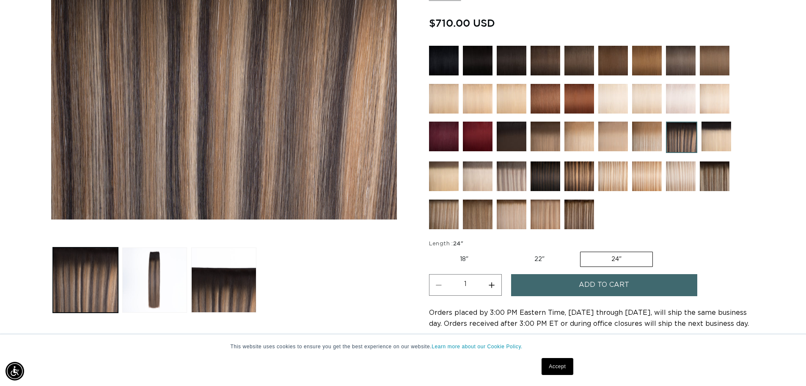
click at [582, 215] on img at bounding box center [580, 214] width 30 height 30
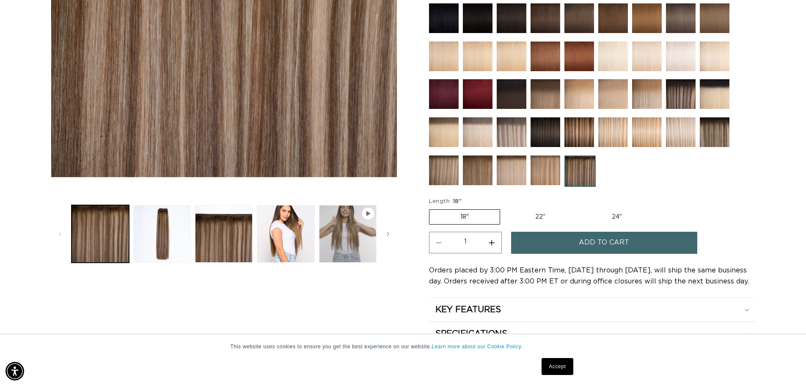
scroll to position [0, 1492]
click at [348, 227] on button "Play video 1 in gallery view" at bounding box center [348, 234] width 58 height 58
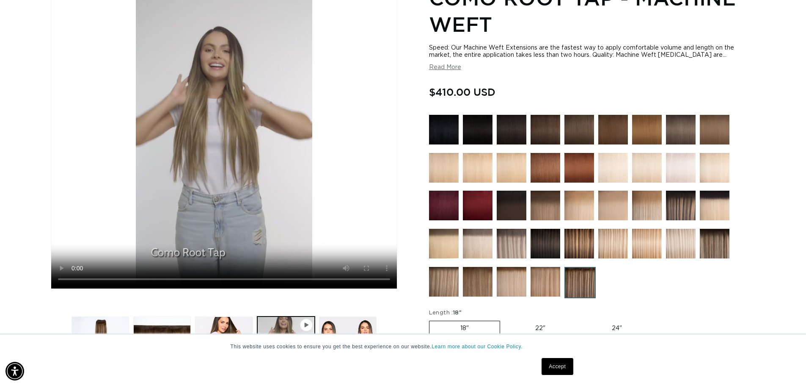
scroll to position [169, 0]
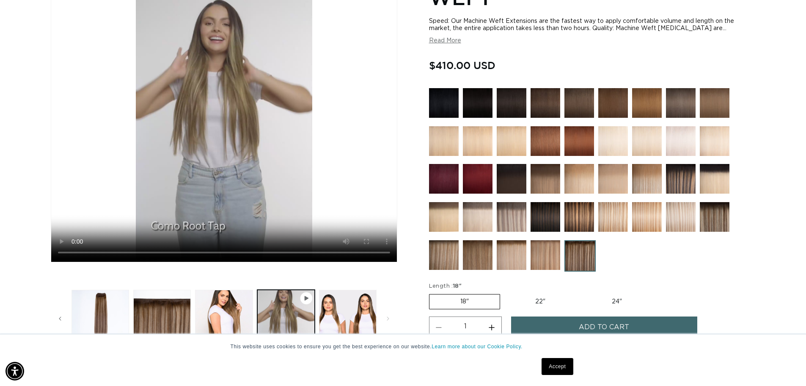
click at [682, 172] on img at bounding box center [681, 179] width 30 height 30
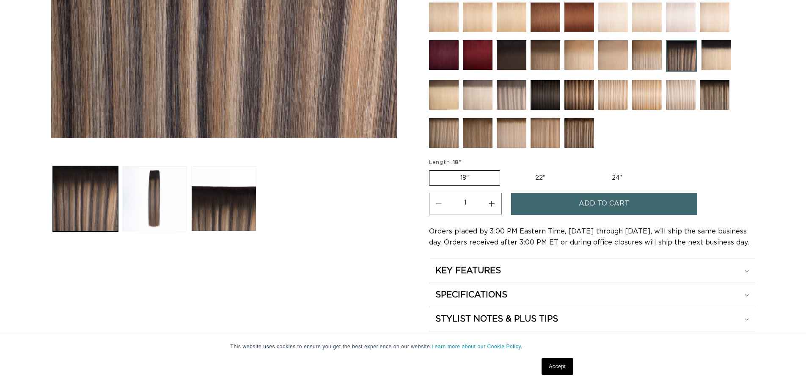
scroll to position [296, 0]
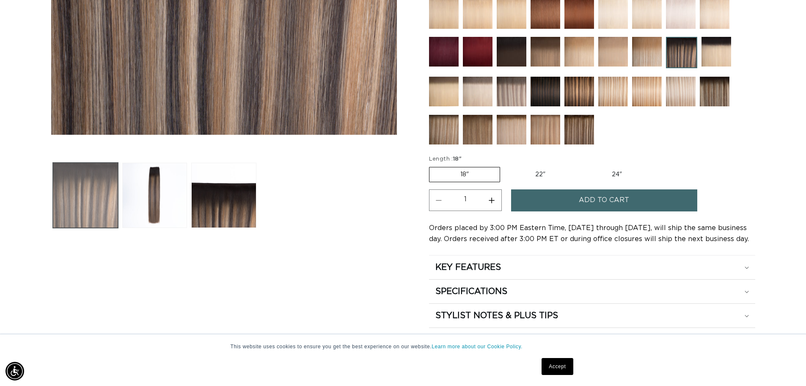
click at [99, 207] on button "Load image 1 in gallery view" at bounding box center [85, 195] width 65 height 65
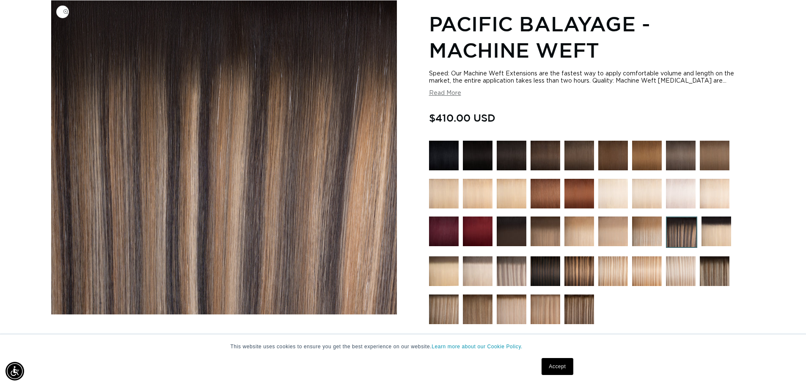
scroll to position [0, 746]
click at [285, 231] on img "Gallery Viewer" at bounding box center [224, 157] width 346 height 314
click at [709, 38] on h1 "Pacific Balayage - Machine Weft" at bounding box center [592, 37] width 326 height 53
click at [580, 313] on img at bounding box center [580, 309] width 30 height 30
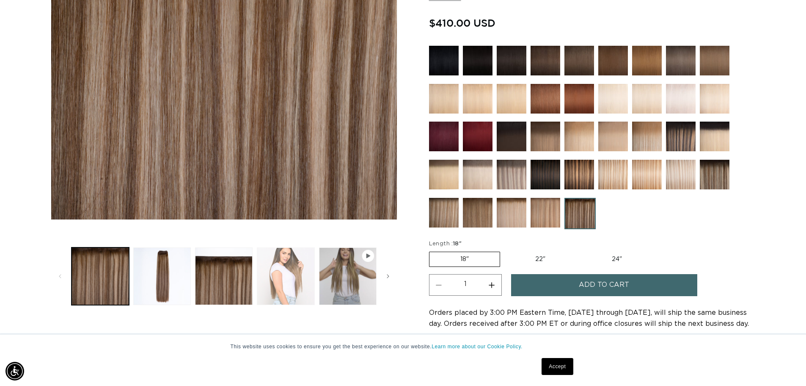
click at [283, 275] on button "Load image 4 in gallery view" at bounding box center [286, 276] width 58 height 58
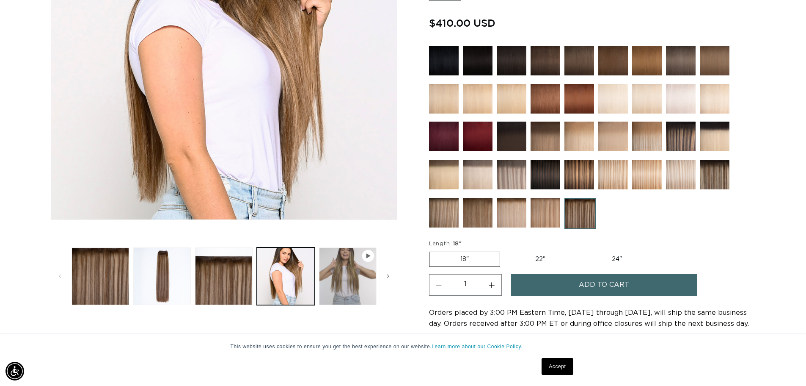
click at [614, 257] on label "24" Variant sold out or unavailable" at bounding box center [617, 259] width 72 height 14
click at [581, 250] on input "24" Variant sold out or unavailable" at bounding box center [581, 250] width 0 height 0
radio input "true"
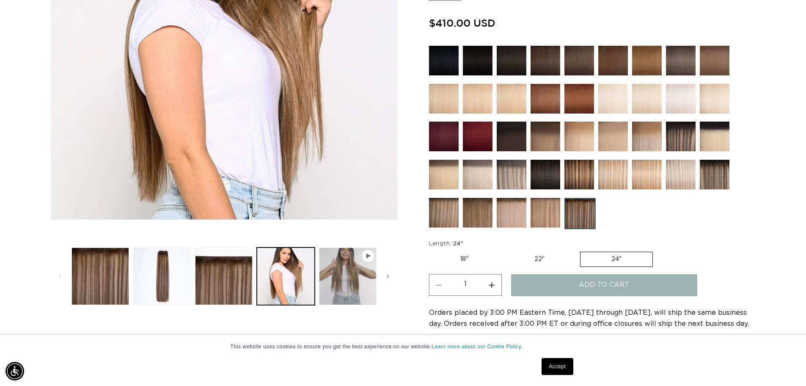
scroll to position [0, 746]
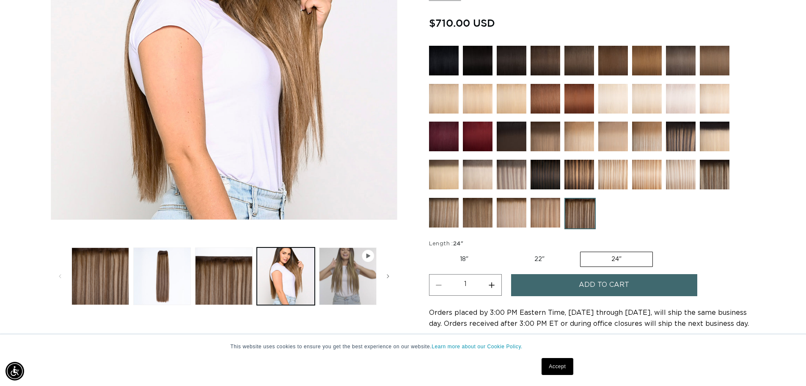
scroll to position [0, 1492]
click at [679, 134] on img at bounding box center [681, 136] width 30 height 30
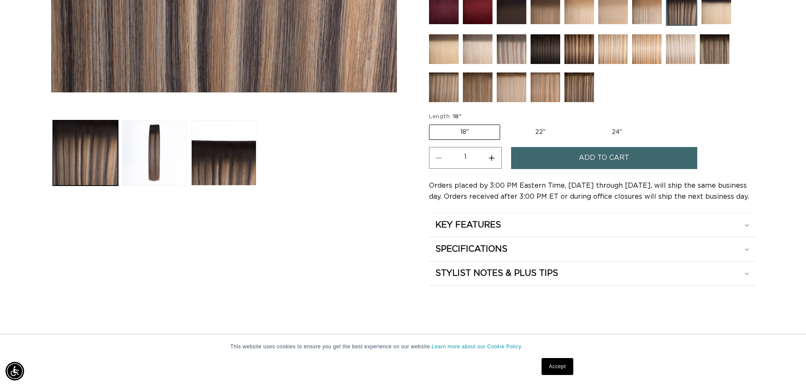
scroll to position [0, 746]
click at [618, 131] on label "24" Variant sold out or unavailable" at bounding box center [617, 132] width 72 height 14
click at [581, 123] on input "24" Variant sold out or unavailable" at bounding box center [581, 123] width 0 height 0
radio input "true"
click at [484, 245] on h2 "SPECIFICATIONS" at bounding box center [471, 248] width 72 height 11
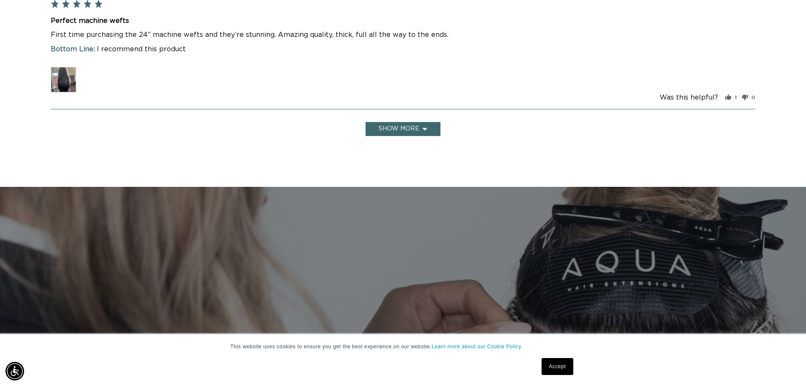
scroll to position [2793, 0]
click at [399, 127] on button "Show more" at bounding box center [403, 128] width 75 height 14
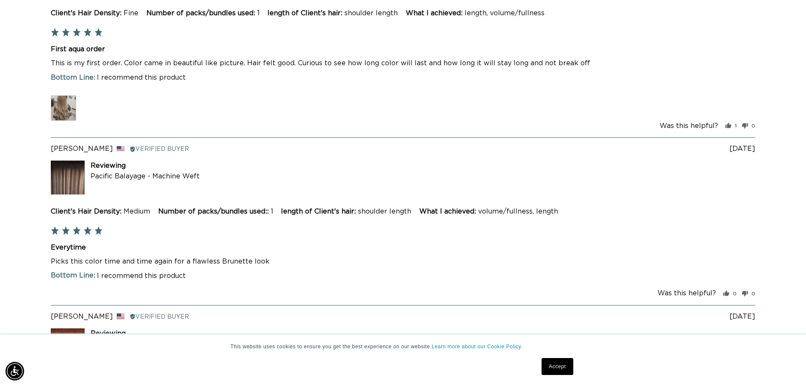
scroll to position [0, 0]
click at [74, 177] on img at bounding box center [68, 177] width 34 height 34
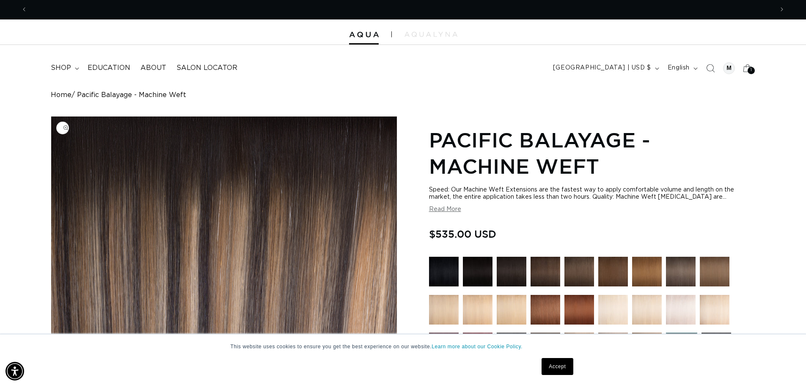
scroll to position [0, 746]
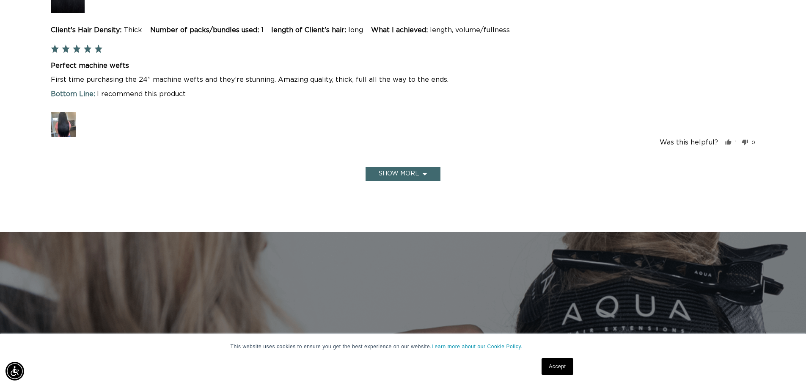
scroll to position [2514, 0]
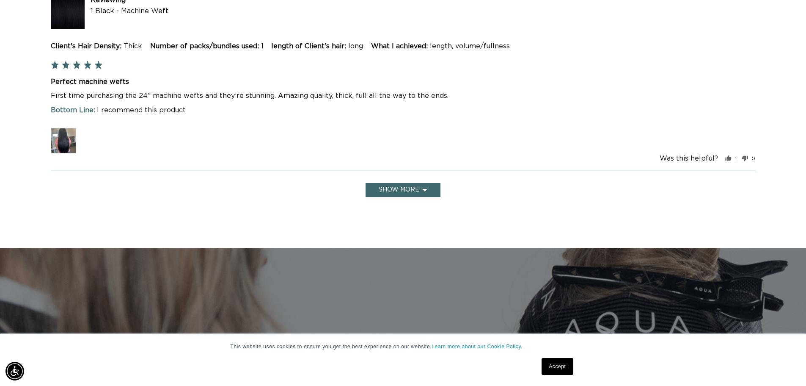
click at [397, 187] on button "Show more" at bounding box center [403, 190] width 75 height 14
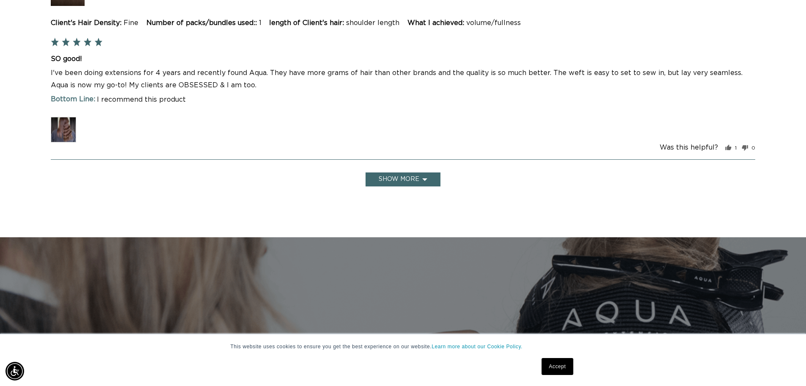
scroll to position [3445, 0]
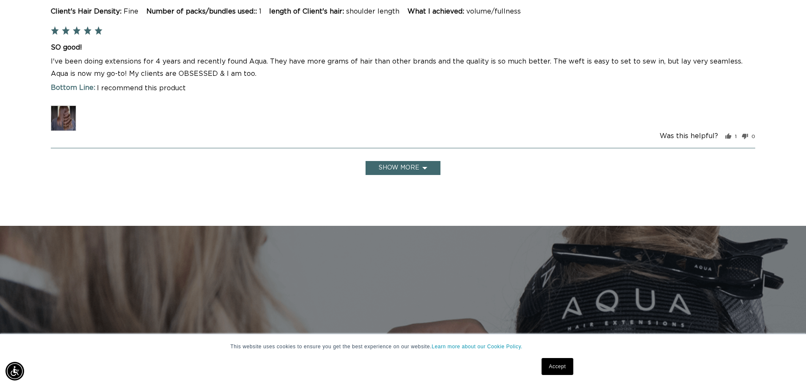
click at [385, 163] on button "Show more" at bounding box center [403, 168] width 75 height 14
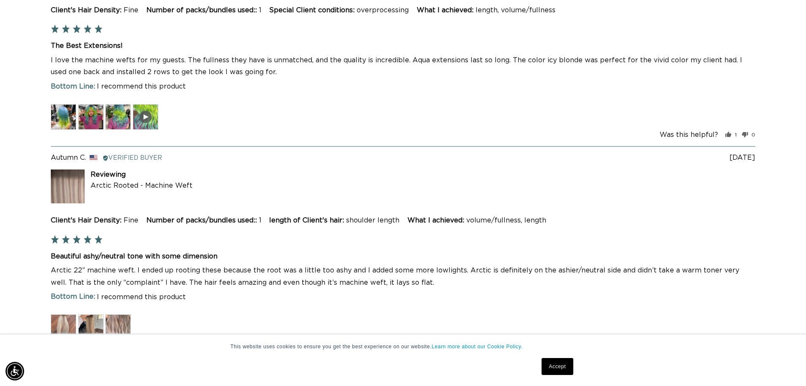
scroll to position [0, 0]
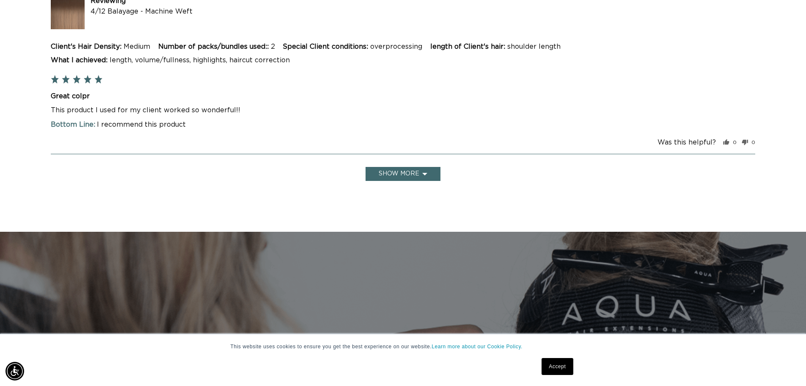
click at [387, 167] on button "Show more" at bounding box center [403, 174] width 75 height 14
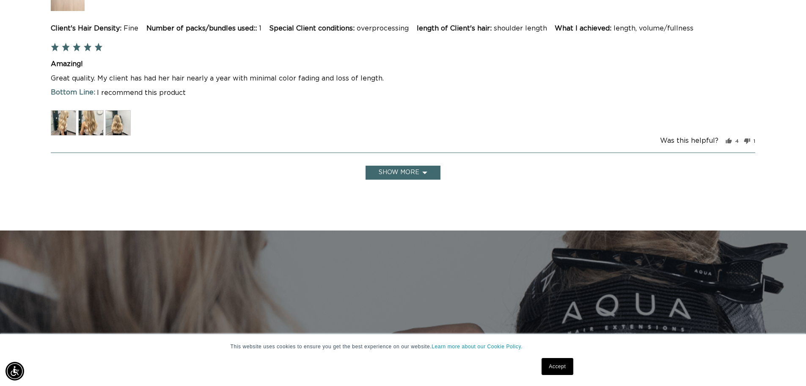
click at [393, 165] on button "Show more" at bounding box center [403, 172] width 75 height 14
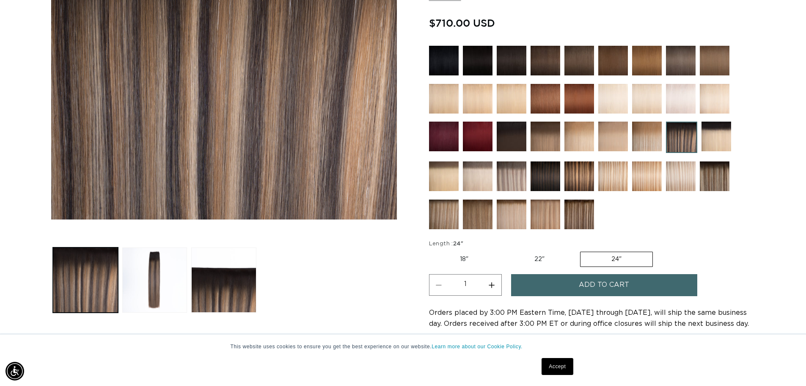
scroll to position [0, 1492]
click at [584, 215] on img at bounding box center [580, 214] width 30 height 30
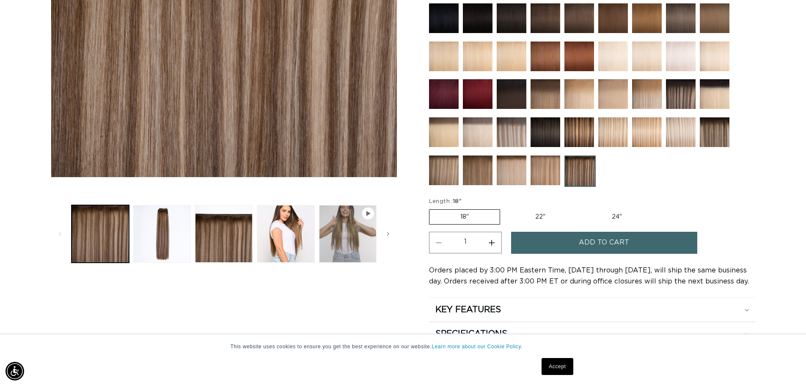
scroll to position [0, 746]
click at [162, 237] on button "Load image 2 in gallery view" at bounding box center [162, 234] width 58 height 58
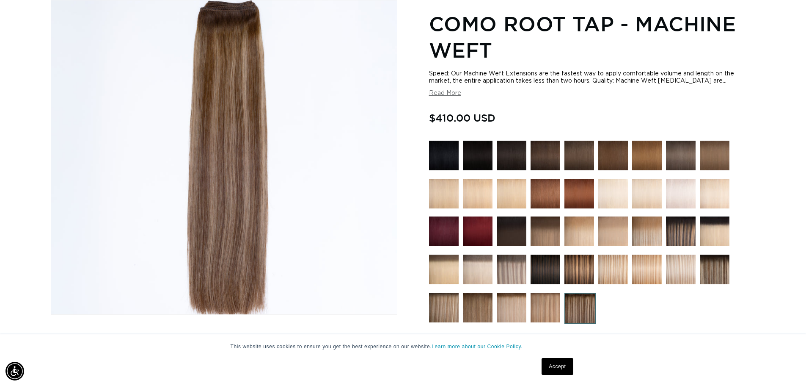
scroll to position [0, 0]
click at [679, 235] on img at bounding box center [681, 231] width 30 height 30
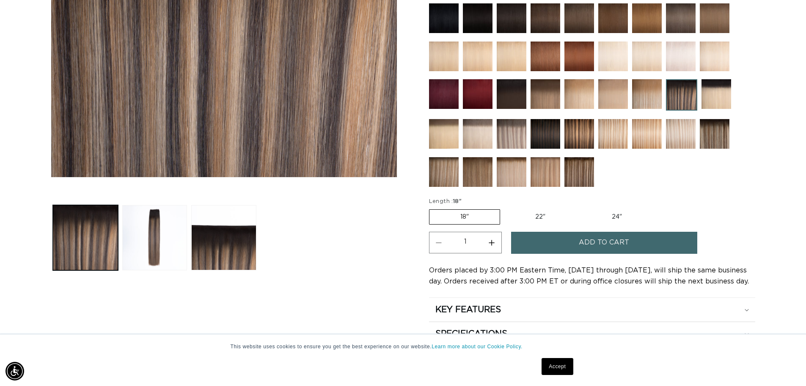
scroll to position [0, 1492]
click at [579, 176] on img at bounding box center [580, 172] width 30 height 30
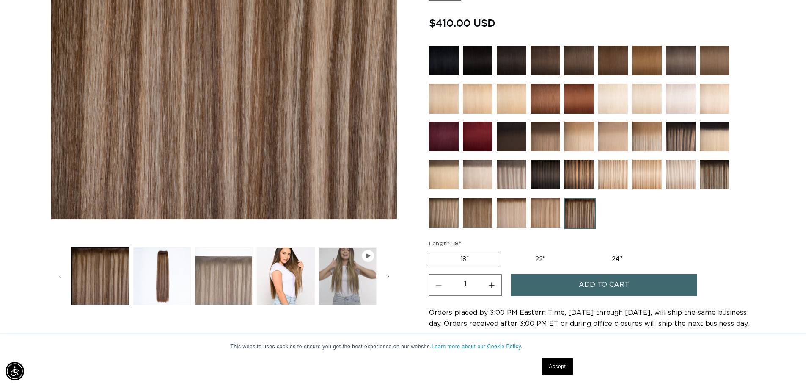
scroll to position [0, 746]
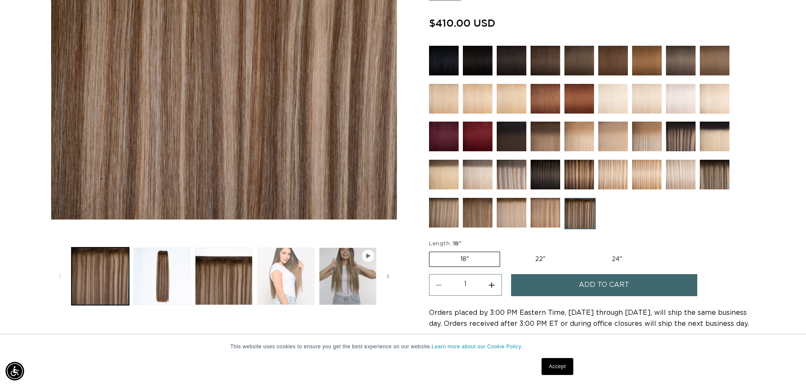
click at [290, 275] on button "Load image 4 in gallery view" at bounding box center [286, 276] width 58 height 58
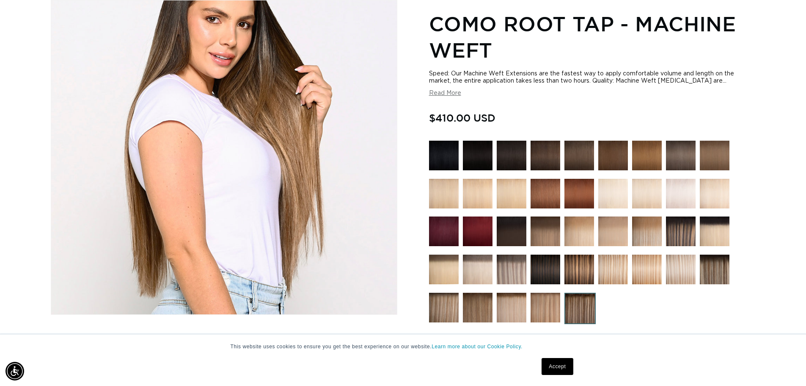
click at [707, 273] on img at bounding box center [715, 269] width 30 height 30
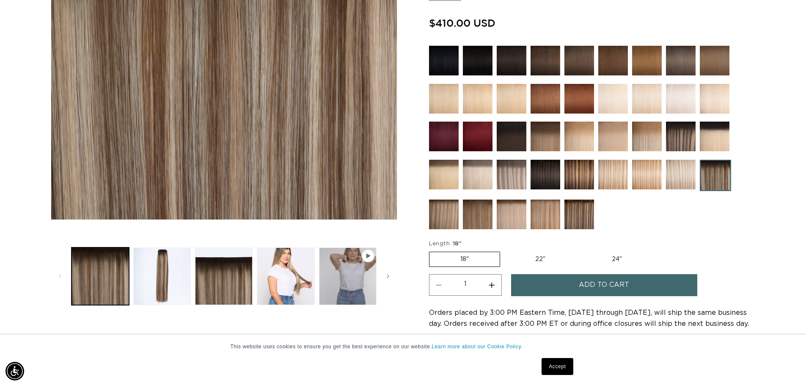
scroll to position [0, 1492]
click at [681, 139] on img at bounding box center [681, 136] width 30 height 30
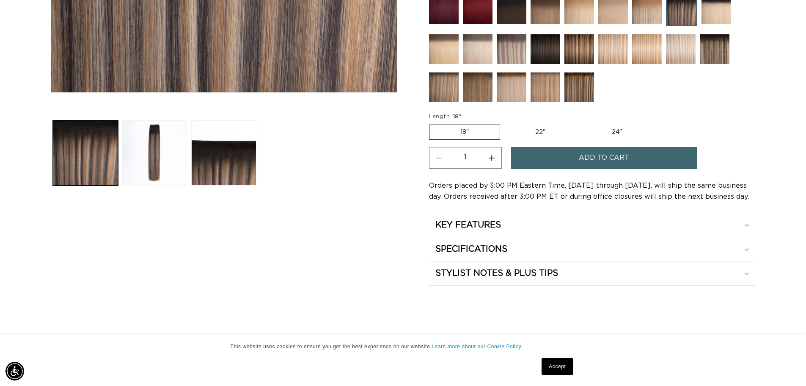
scroll to position [0, 746]
click at [155, 161] on button "Load image 2 in gallery view" at bounding box center [154, 152] width 65 height 65
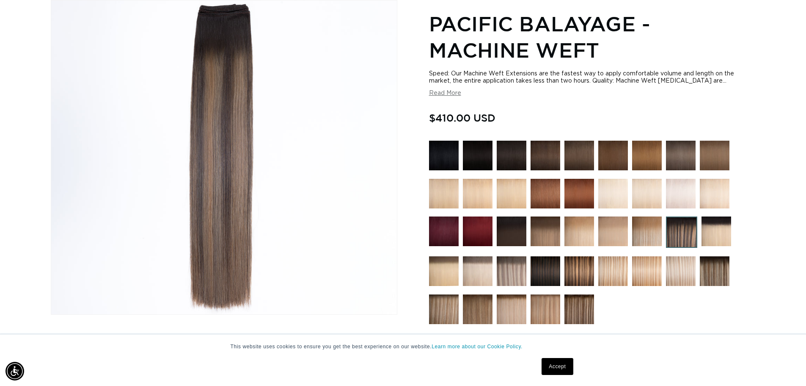
click at [573, 312] on img at bounding box center [580, 309] width 30 height 30
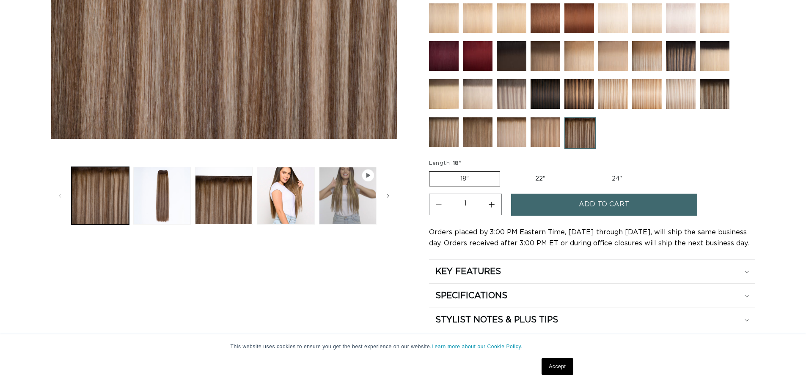
scroll to position [296, 0]
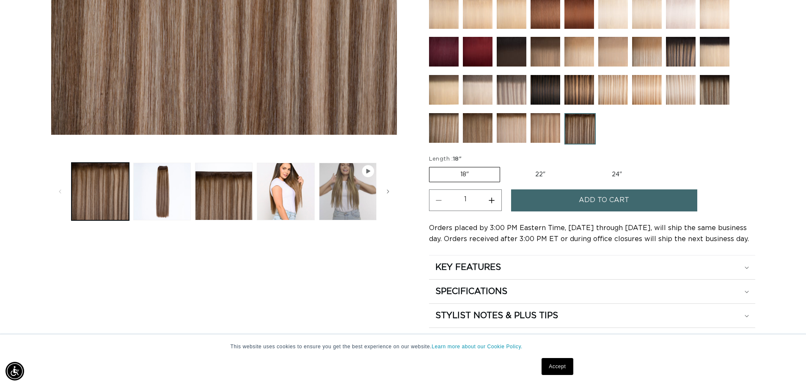
click at [617, 173] on label "24" Variant sold out or unavailable" at bounding box center [617, 174] width 72 height 14
click at [581, 165] on input "24" Variant sold out or unavailable" at bounding box center [581, 165] width 0 height 0
radio input "true"
click at [624, 202] on span "Add to cart" at bounding box center [604, 200] width 50 height 22
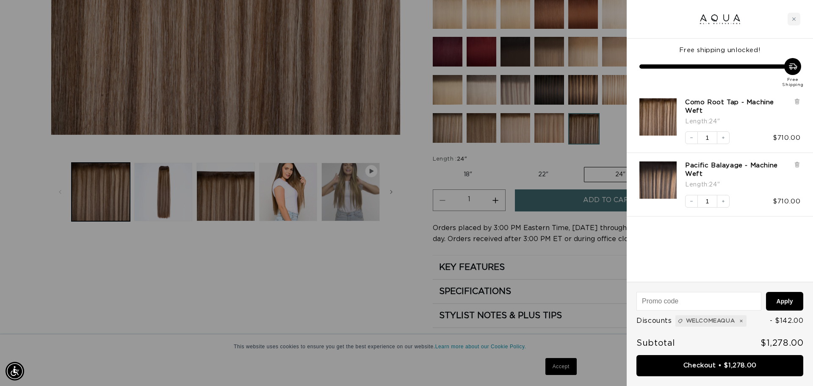
scroll to position [0, 752]
click at [796, 164] on icon at bounding box center [796, 165] width 3 height 4
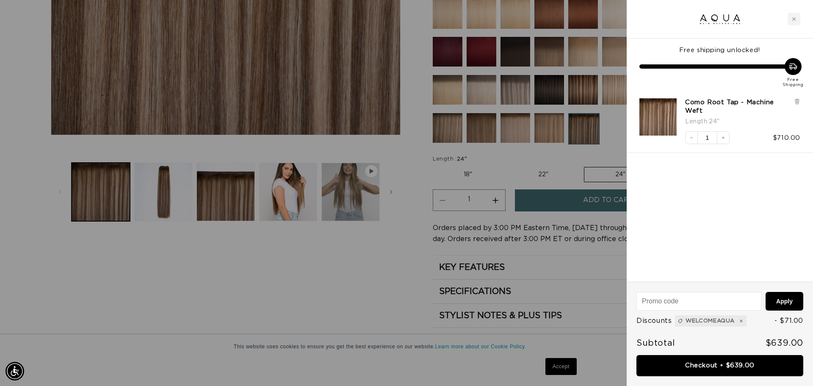
scroll to position [0, 0]
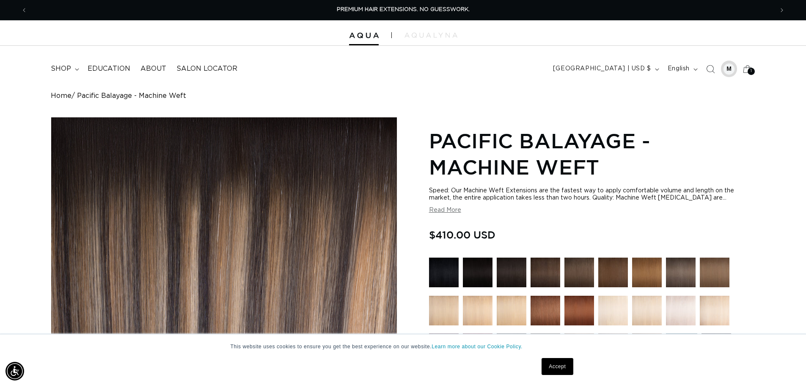
click at [728, 70] on div at bounding box center [729, 69] width 12 height 12
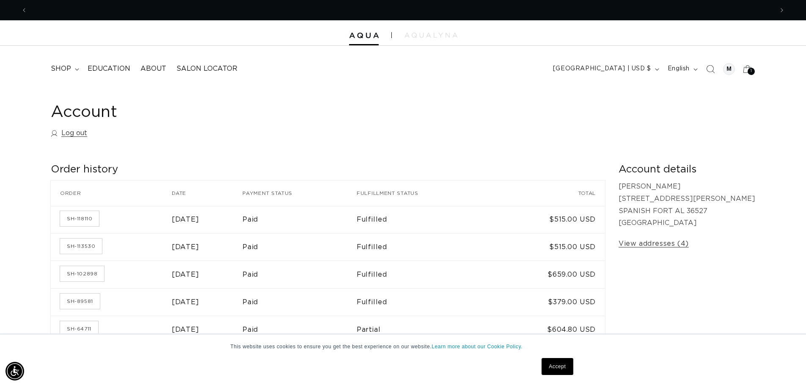
scroll to position [0, 746]
click at [91, 275] on link "SH-102898" at bounding box center [82, 273] width 44 height 15
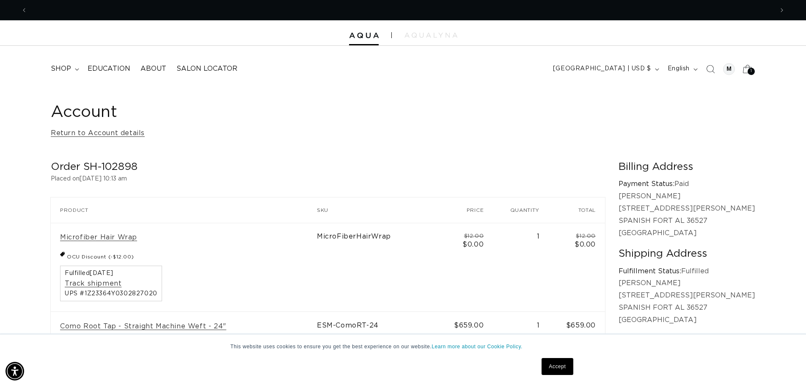
click at [749, 71] on div "1 1" at bounding box center [751, 71] width 7 height 7
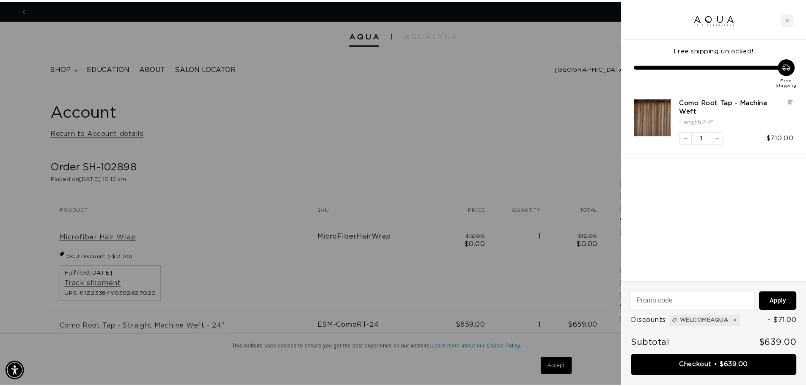
scroll to position [0, 1505]
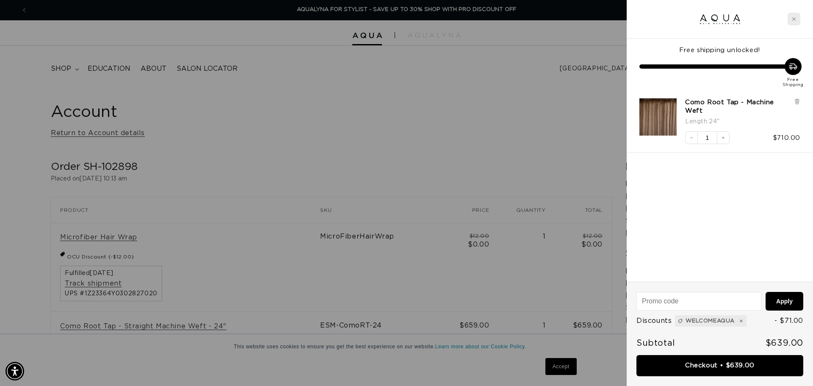
click at [793, 19] on icon "Close cart" at bounding box center [793, 19] width 4 height 4
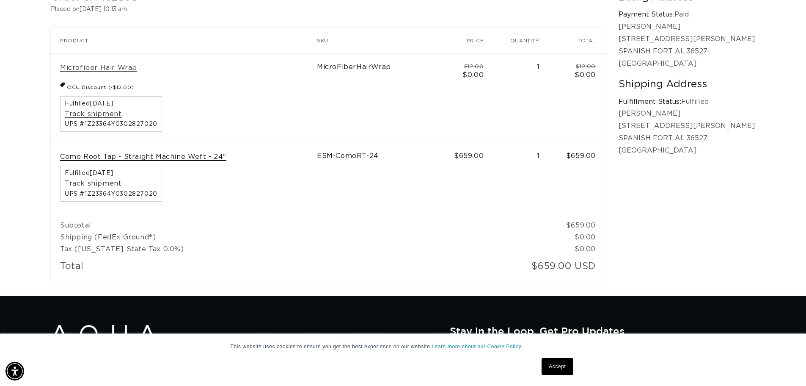
scroll to position [0, 746]
click at [163, 154] on link "Como Root Tap - Straight Machine Weft - 24"" at bounding box center [143, 156] width 166 height 9
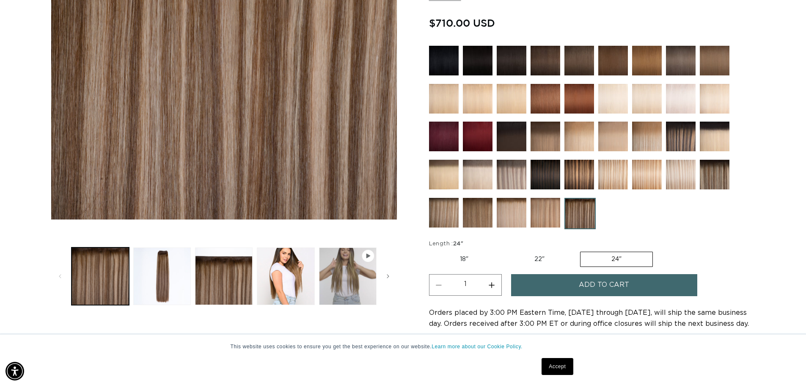
scroll to position [0, 1492]
click at [578, 217] on img at bounding box center [580, 213] width 31 height 31
click at [388, 277] on icon "Slide right" at bounding box center [387, 275] width 3 height 9
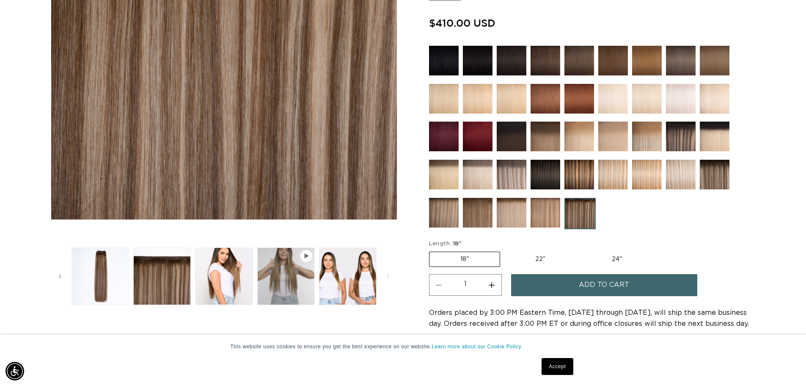
scroll to position [0, 0]
click at [349, 277] on button "Load image 5 in gallery view" at bounding box center [348, 276] width 58 height 58
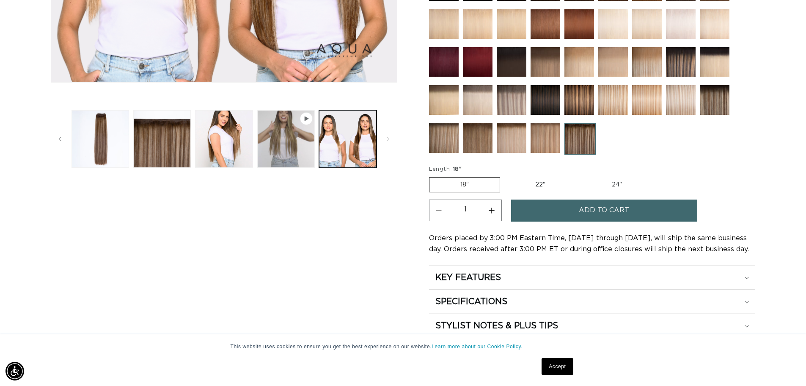
scroll to position [0, 1492]
click at [619, 184] on label "24" Variant sold out or unavailable" at bounding box center [617, 184] width 72 height 14
click at [581, 176] on input "24" Variant sold out or unavailable" at bounding box center [581, 175] width 0 height 0
radio input "true"
click at [604, 213] on span "Add to cart" at bounding box center [604, 210] width 50 height 22
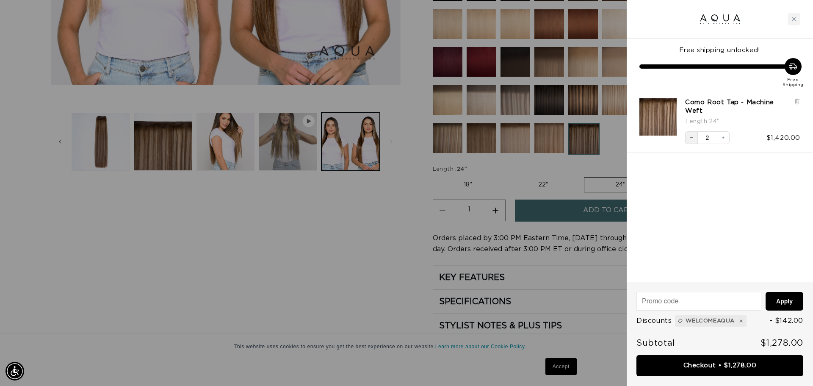
scroll to position [0, 752]
click at [692, 138] on icon "Decrease quantity" at bounding box center [691, 137] width 5 height 5
